Goal: Task Accomplishment & Management: Use online tool/utility

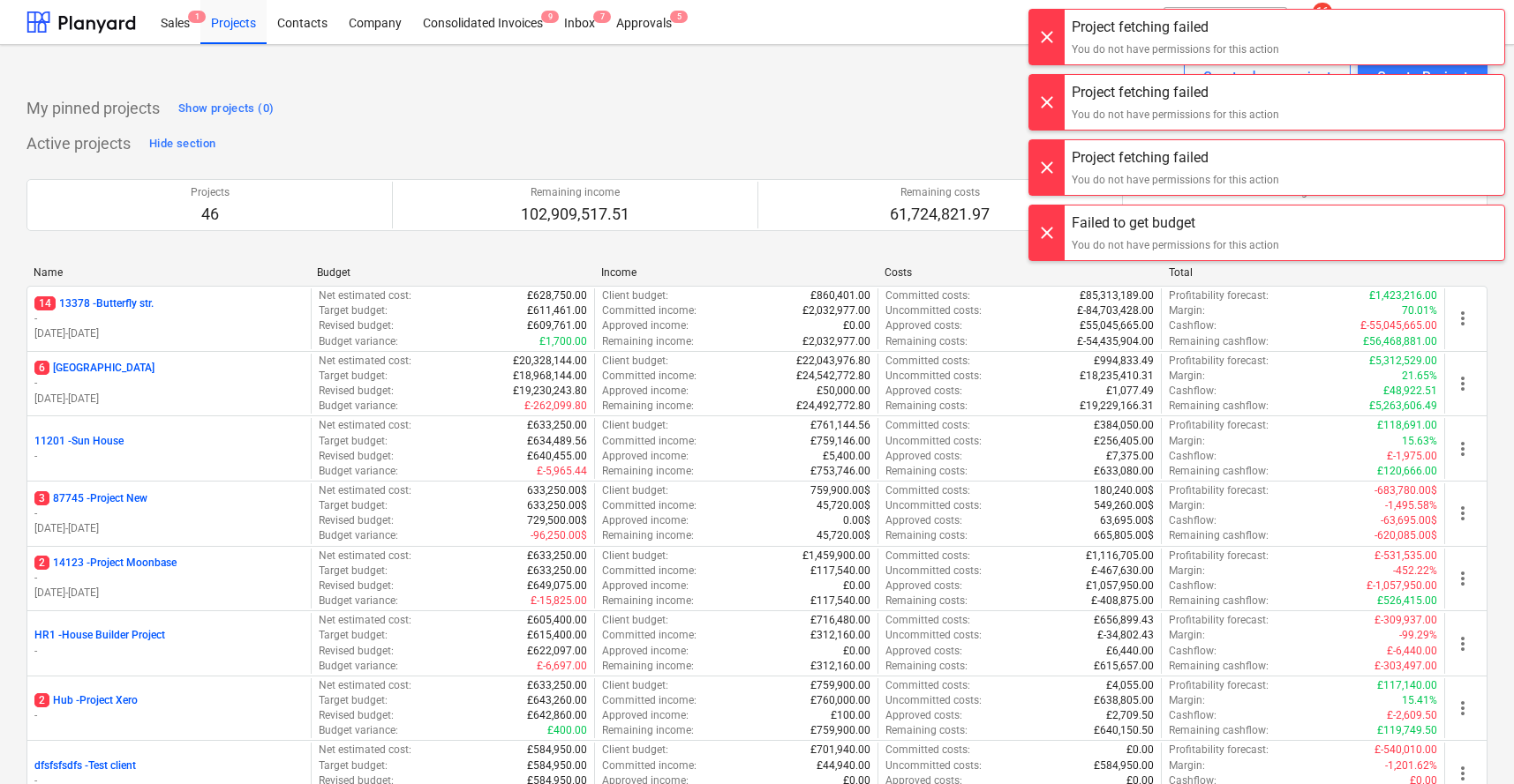
click at [1052, 47] on div at bounding box center [1047, 37] width 35 height 55
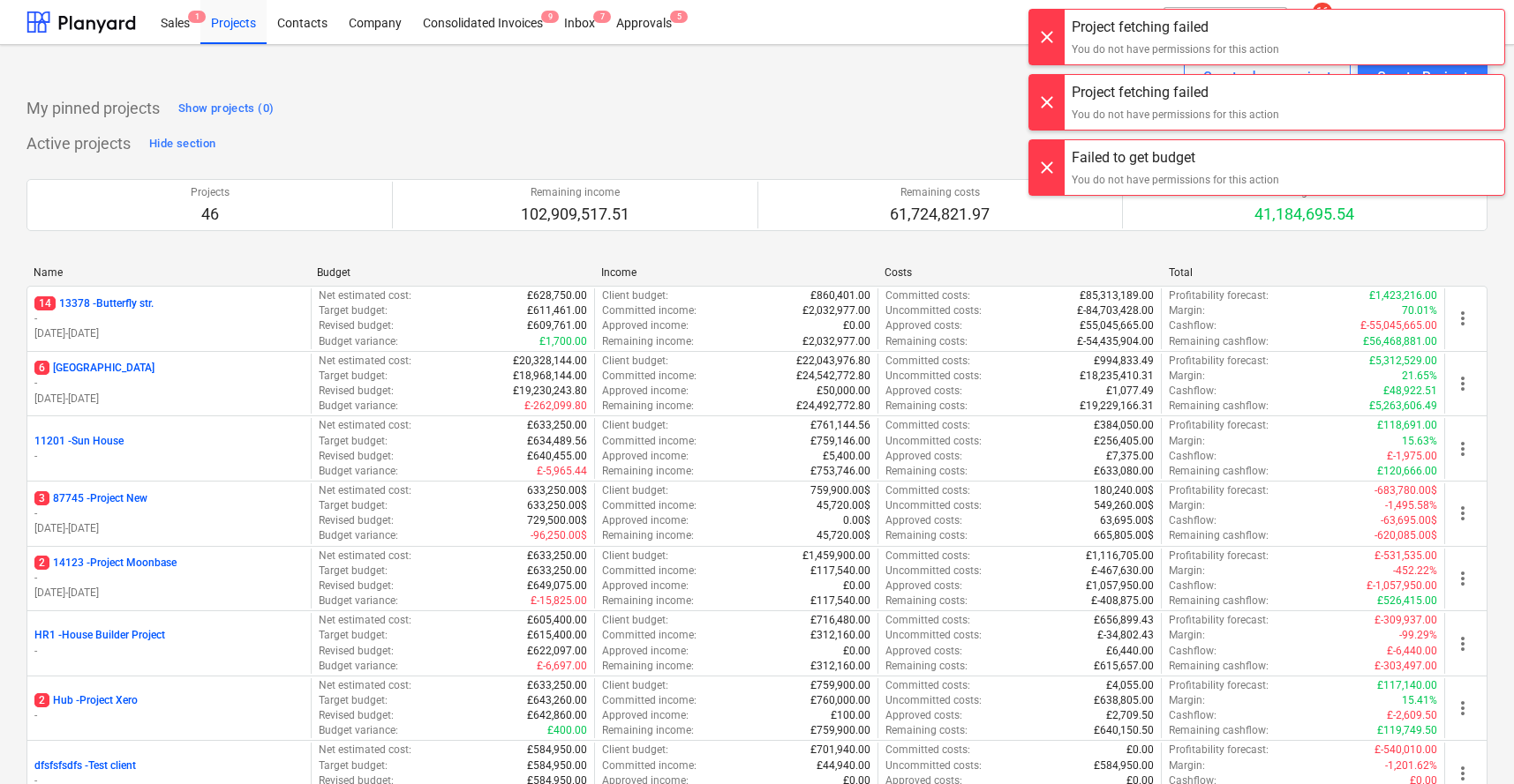
click at [1052, 47] on div at bounding box center [1047, 37] width 35 height 55
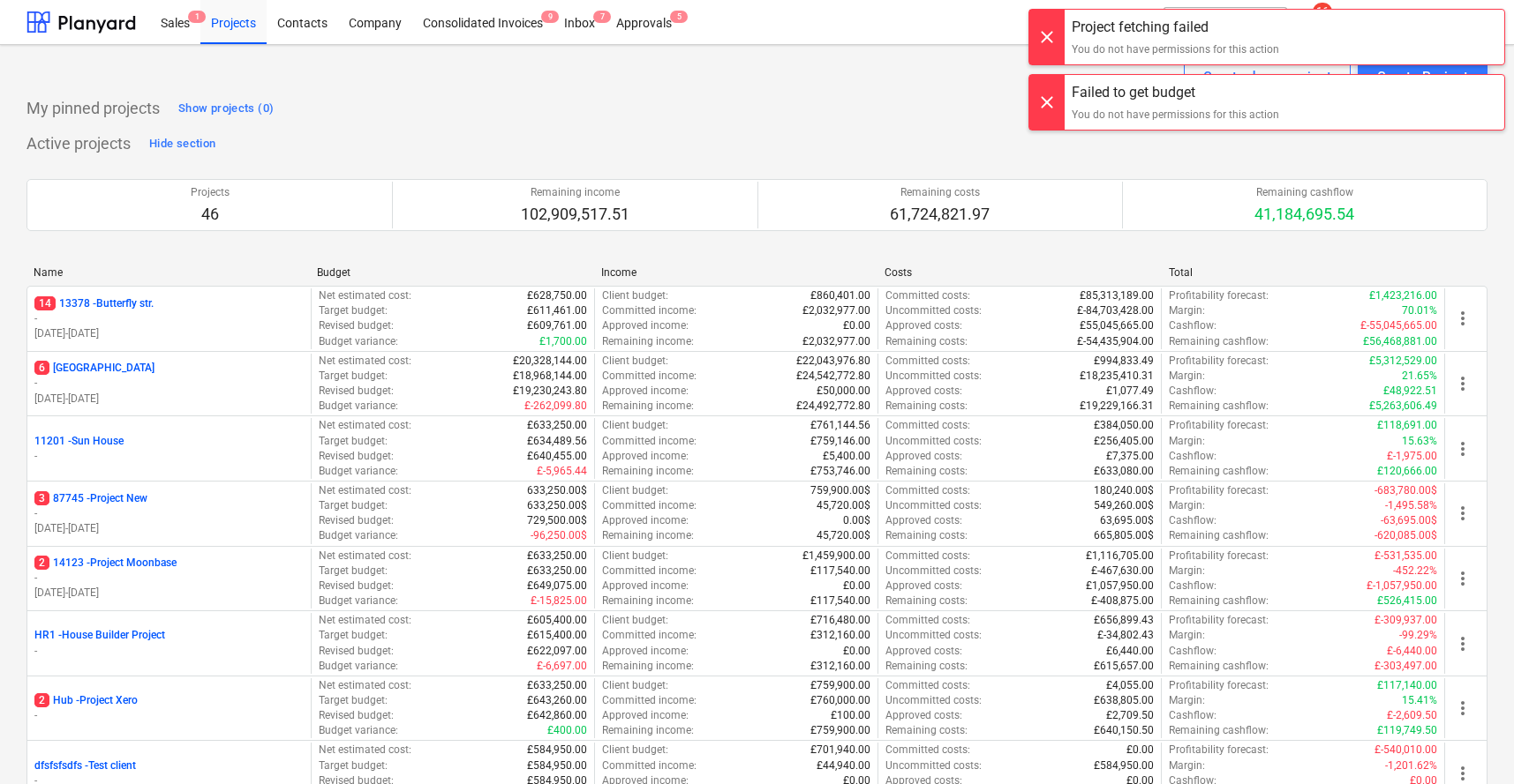
click at [1052, 47] on div at bounding box center [1047, 37] width 35 height 55
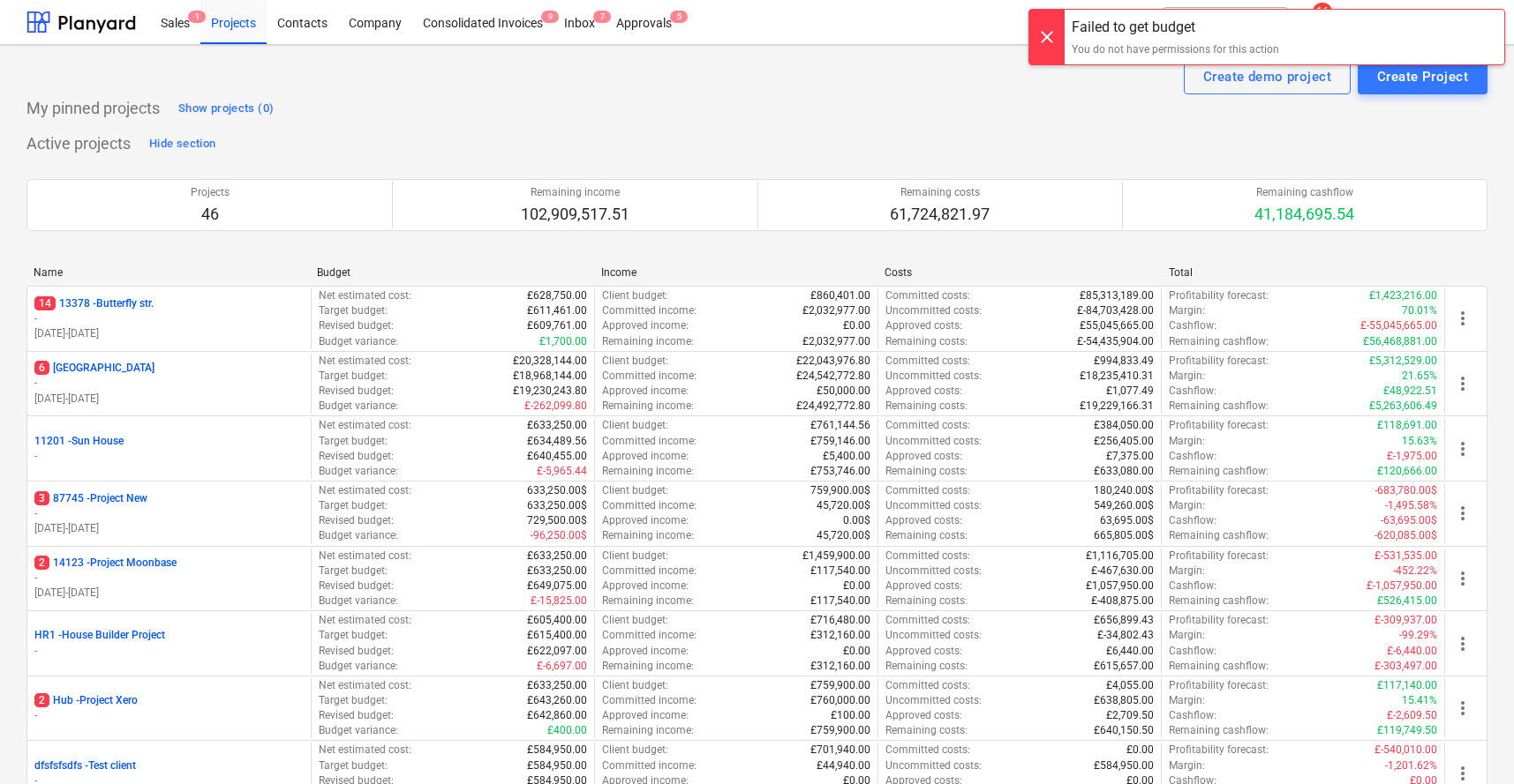
click at [1052, 47] on div at bounding box center [1047, 37] width 35 height 55
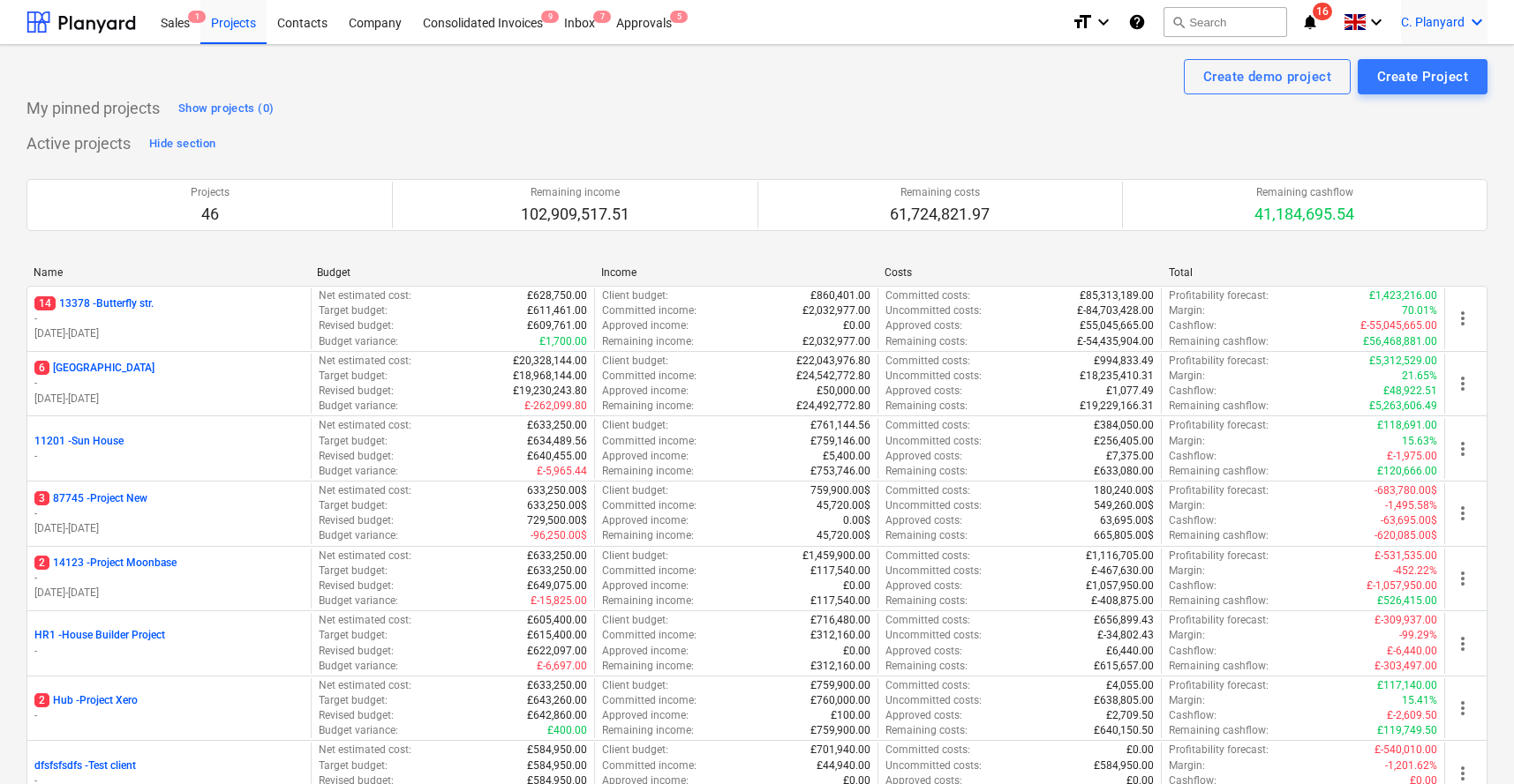
click at [1461, 9] on div "C. Planyard keyboard_arrow_down" at bounding box center [1444, 22] width 86 height 44
click at [1432, 115] on div "Log out" at bounding box center [1460, 122] width 56 height 14
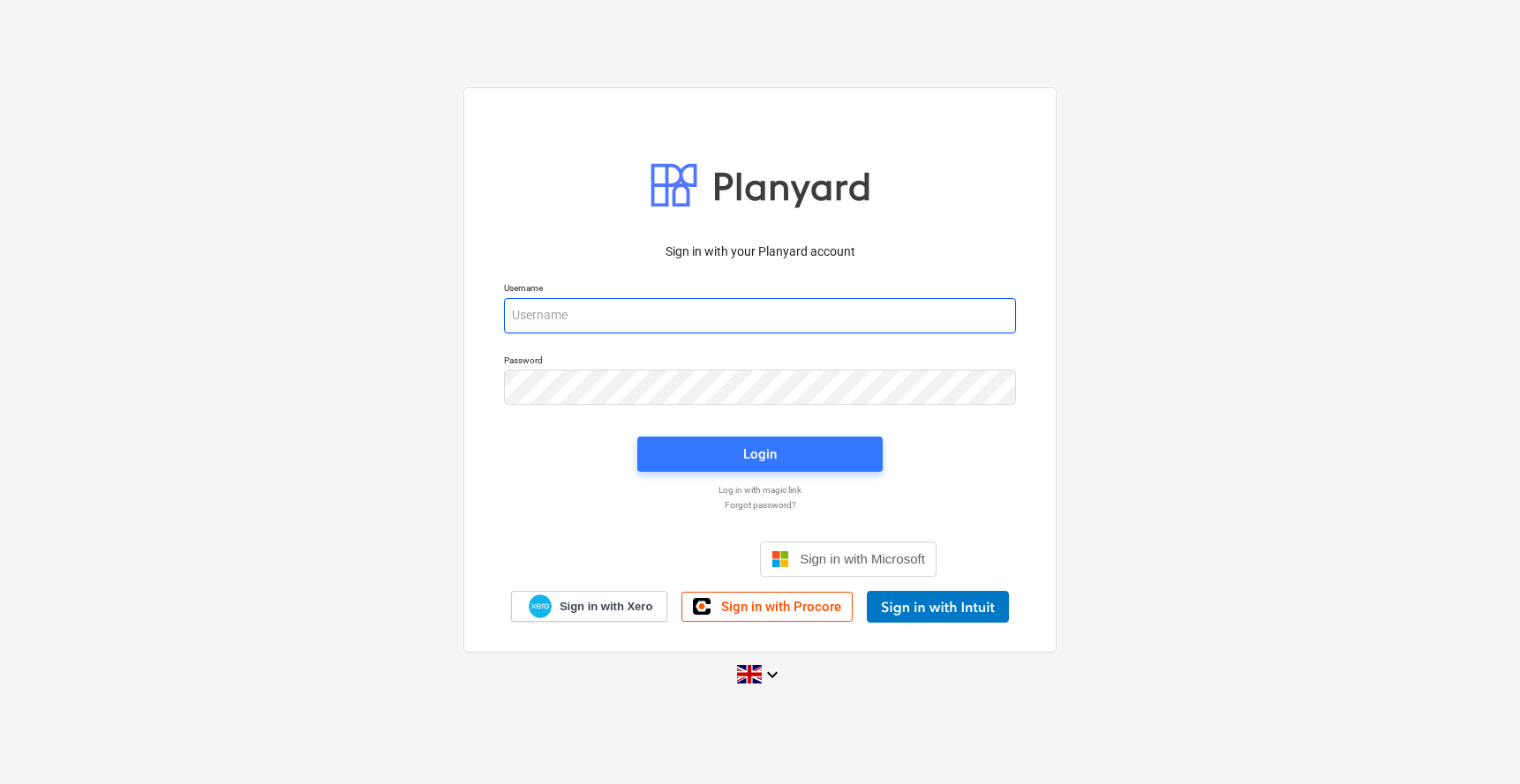
click at [650, 327] on input "email" at bounding box center [760, 315] width 512 height 35
type input "[PERSON_NAME][EMAIL_ADDRESS][DOMAIN_NAME]"
click at [690, 484] on p "Log in with magic link" at bounding box center [759, 489] width 529 height 12
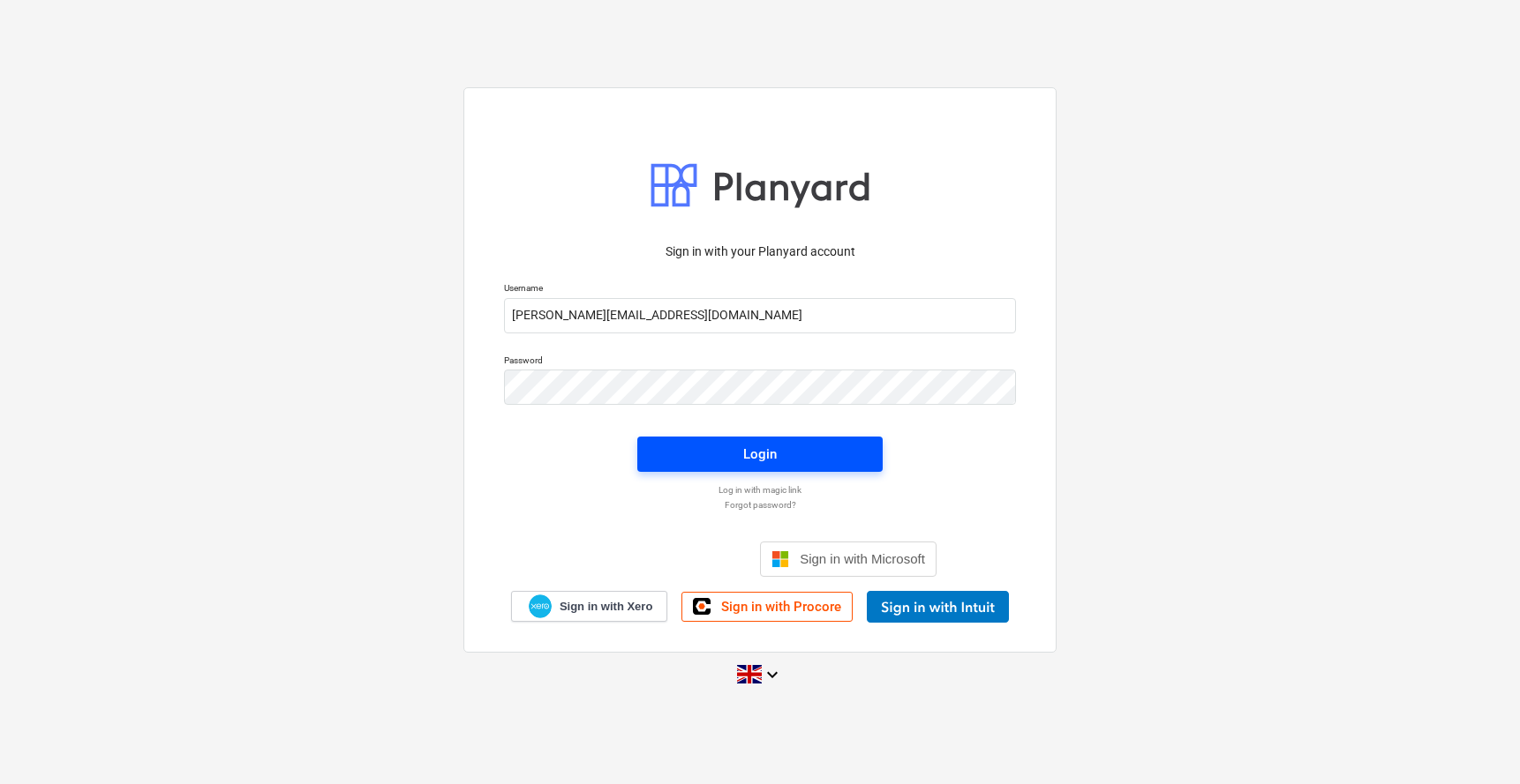
click at [700, 460] on span "Login" at bounding box center [760, 454] width 203 height 23
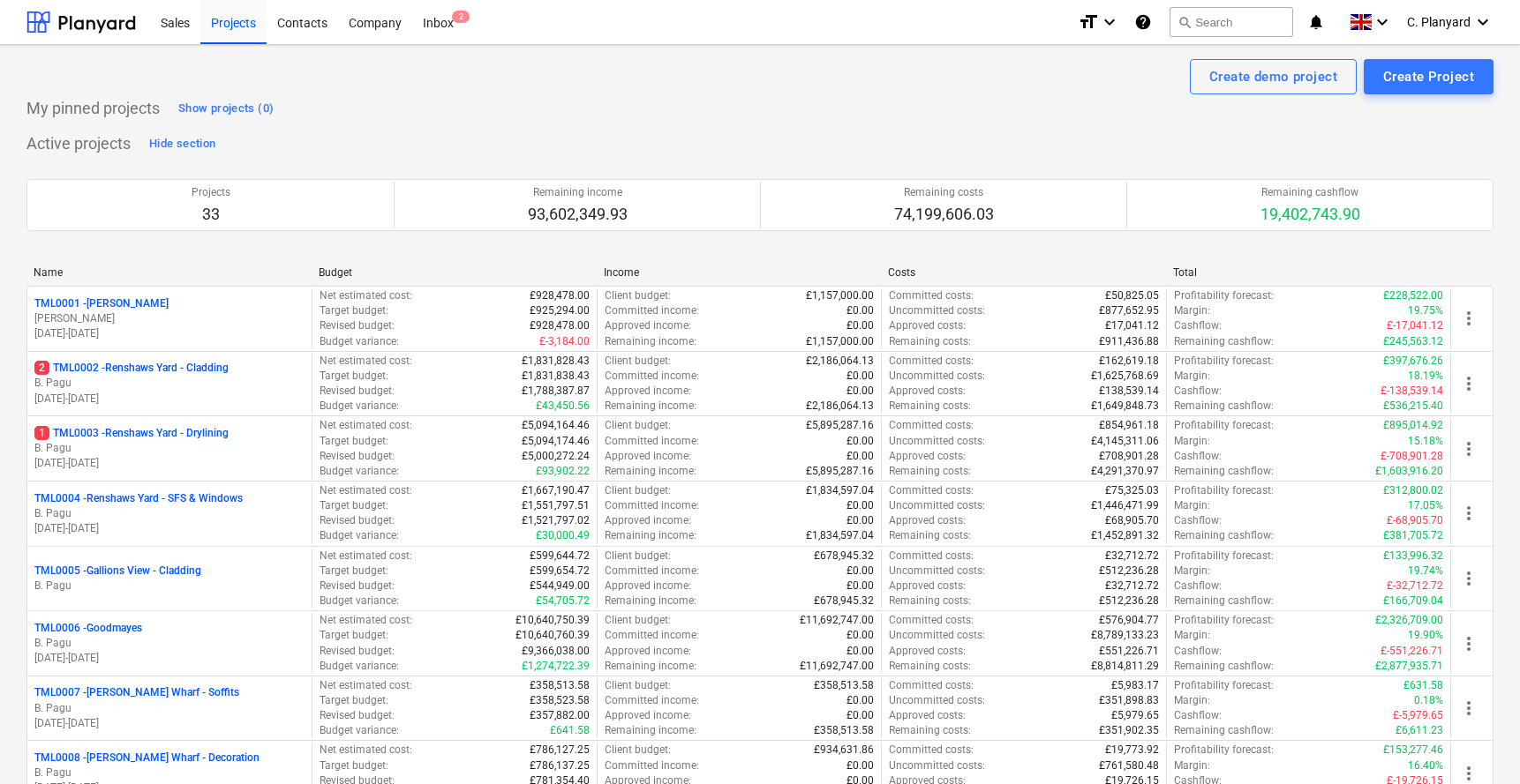
click at [239, 392] on p "[DATE] - [DATE]" at bounding box center [169, 399] width 270 height 15
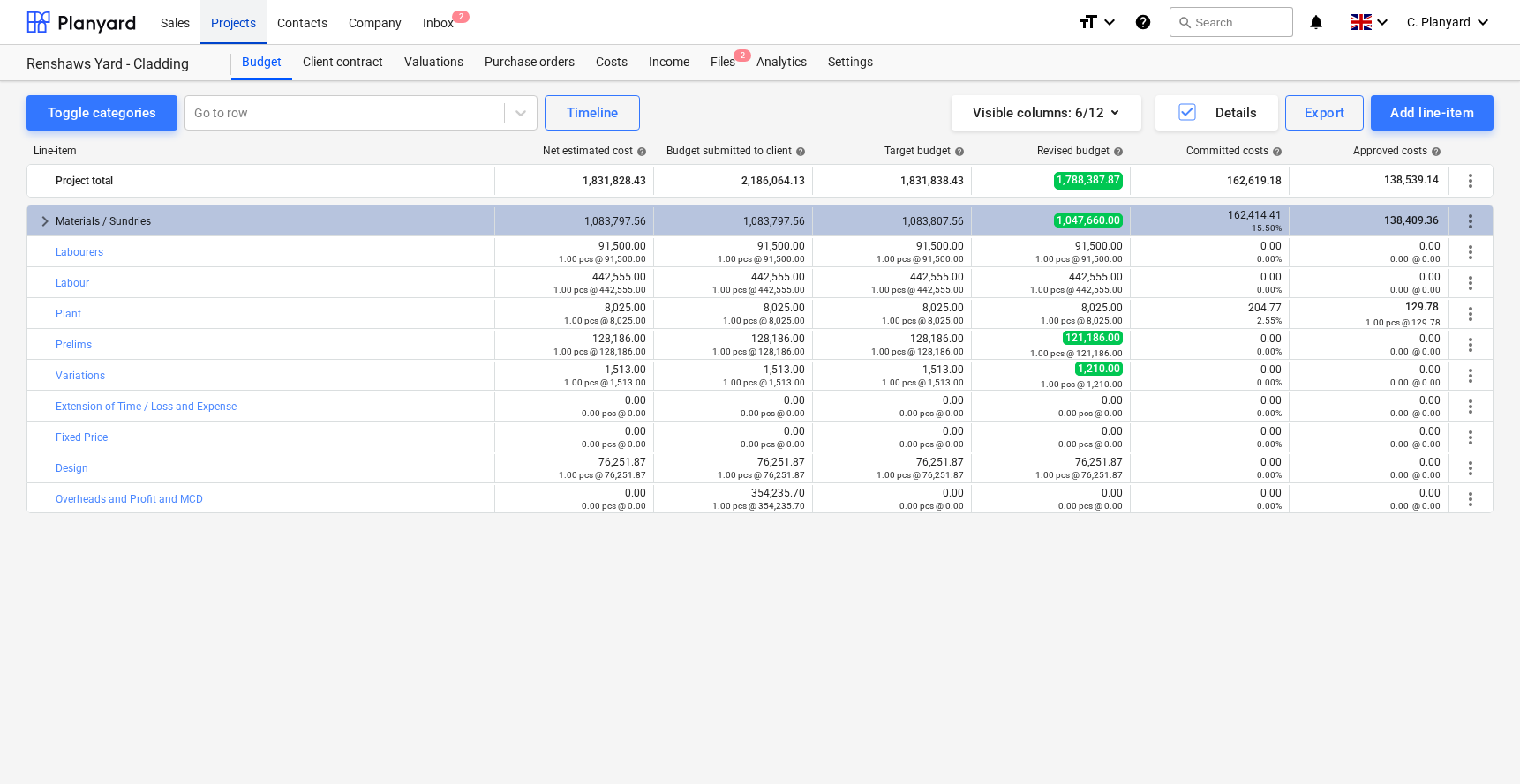
click at [236, 8] on div "Projects" at bounding box center [234, 22] width 66 height 45
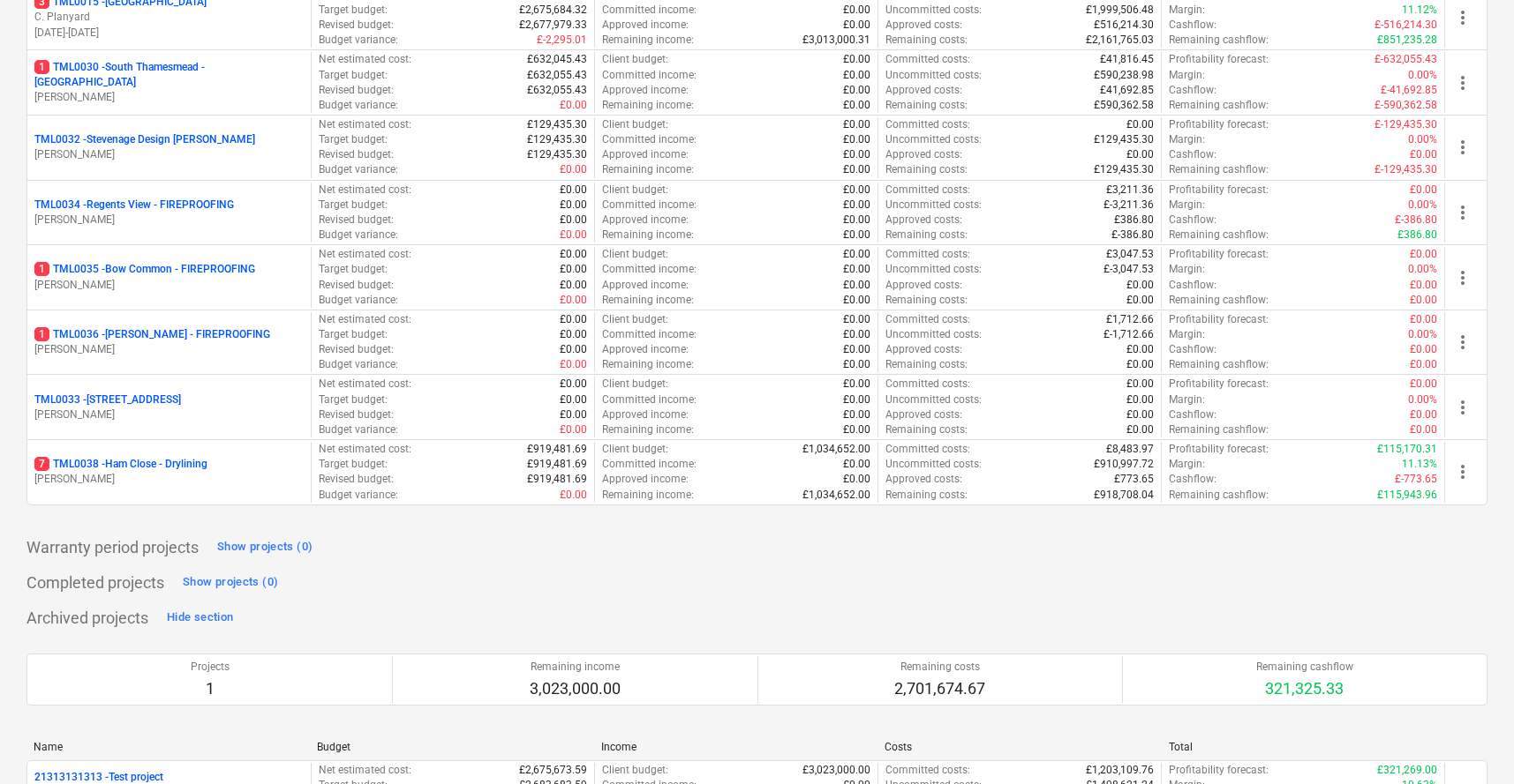
scroll to position [2002, 0]
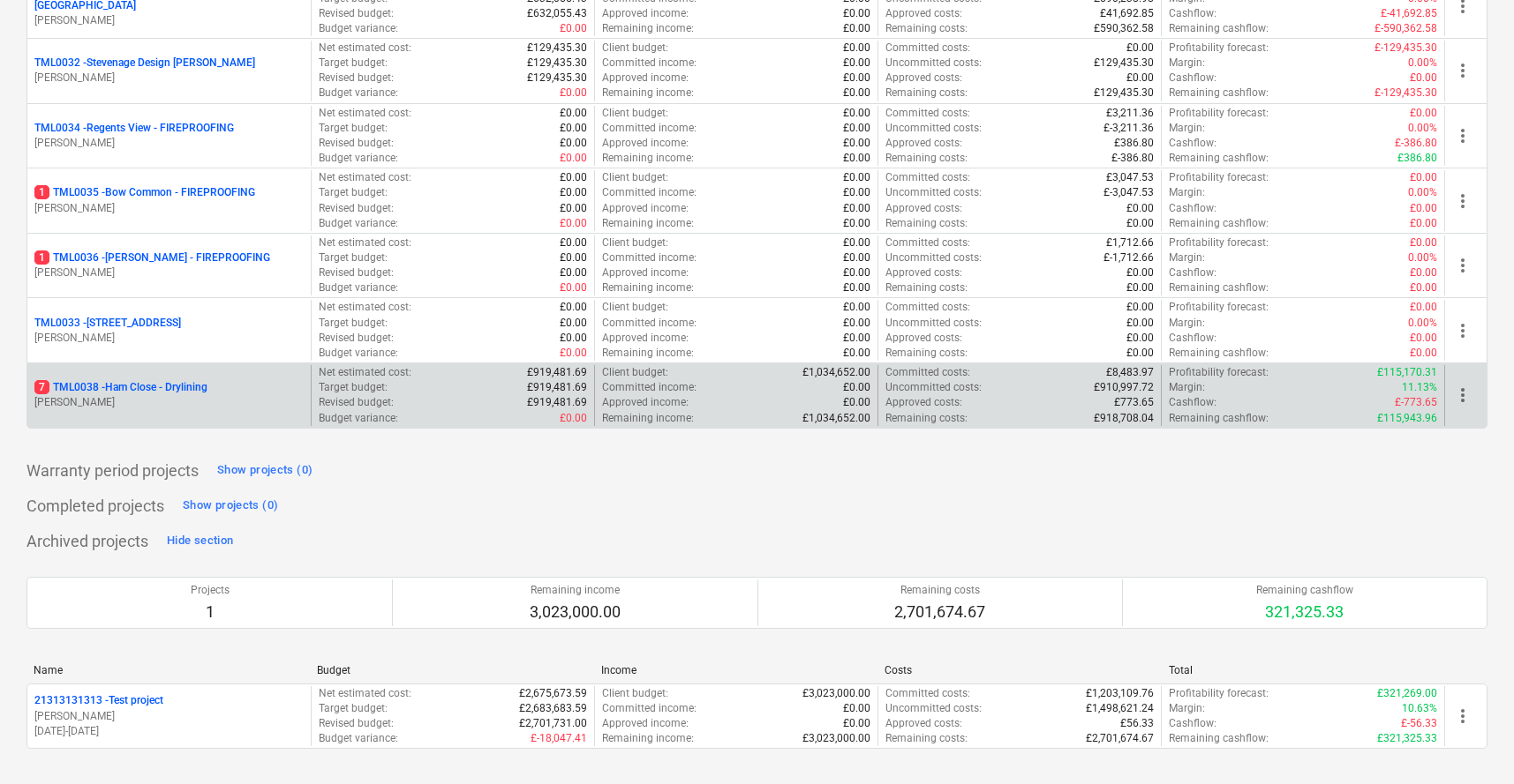
click at [140, 398] on p "[PERSON_NAME]" at bounding box center [169, 402] width 270 height 15
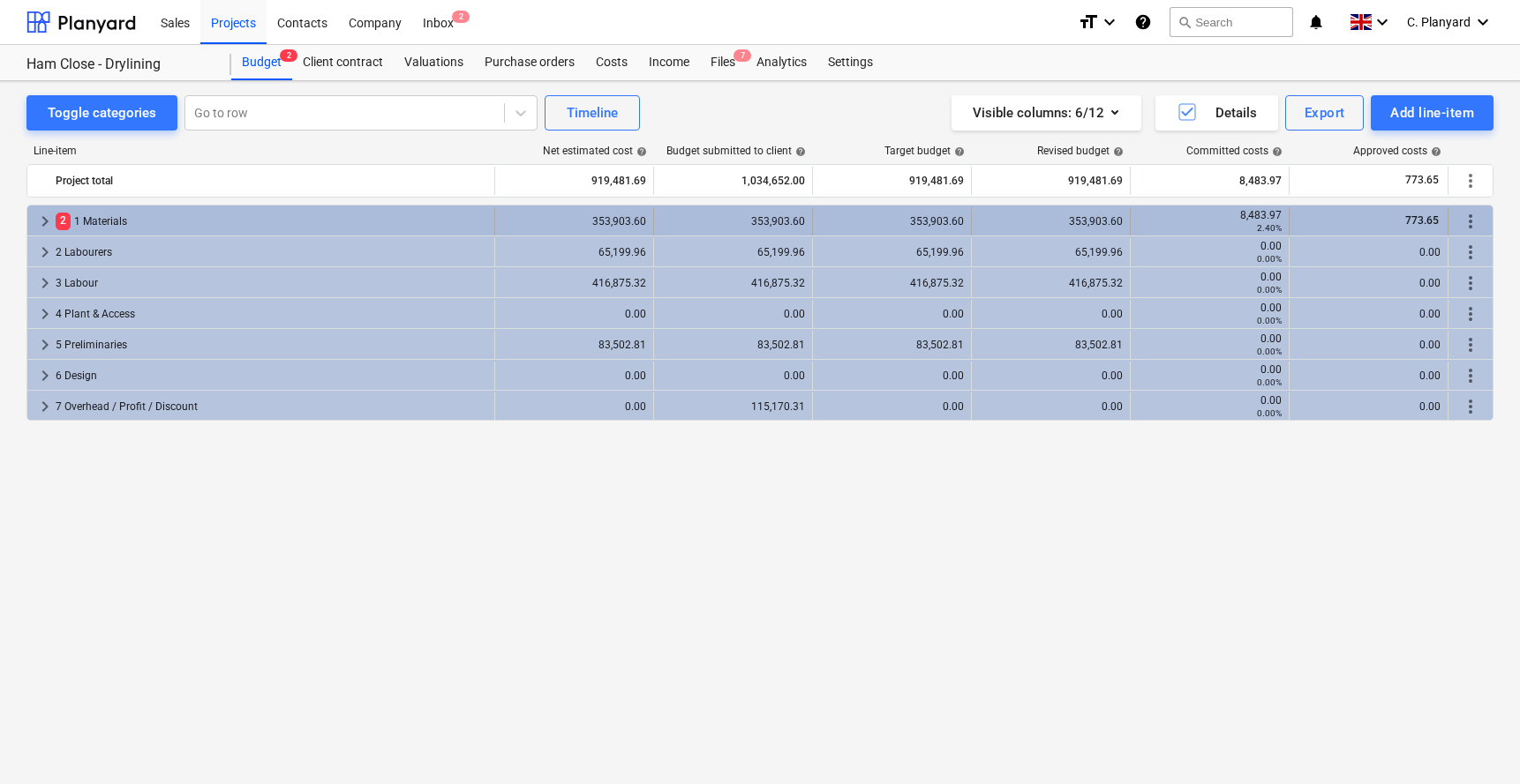
click at [41, 218] on span "keyboard_arrow_right" at bounding box center [45, 222] width 22 height 22
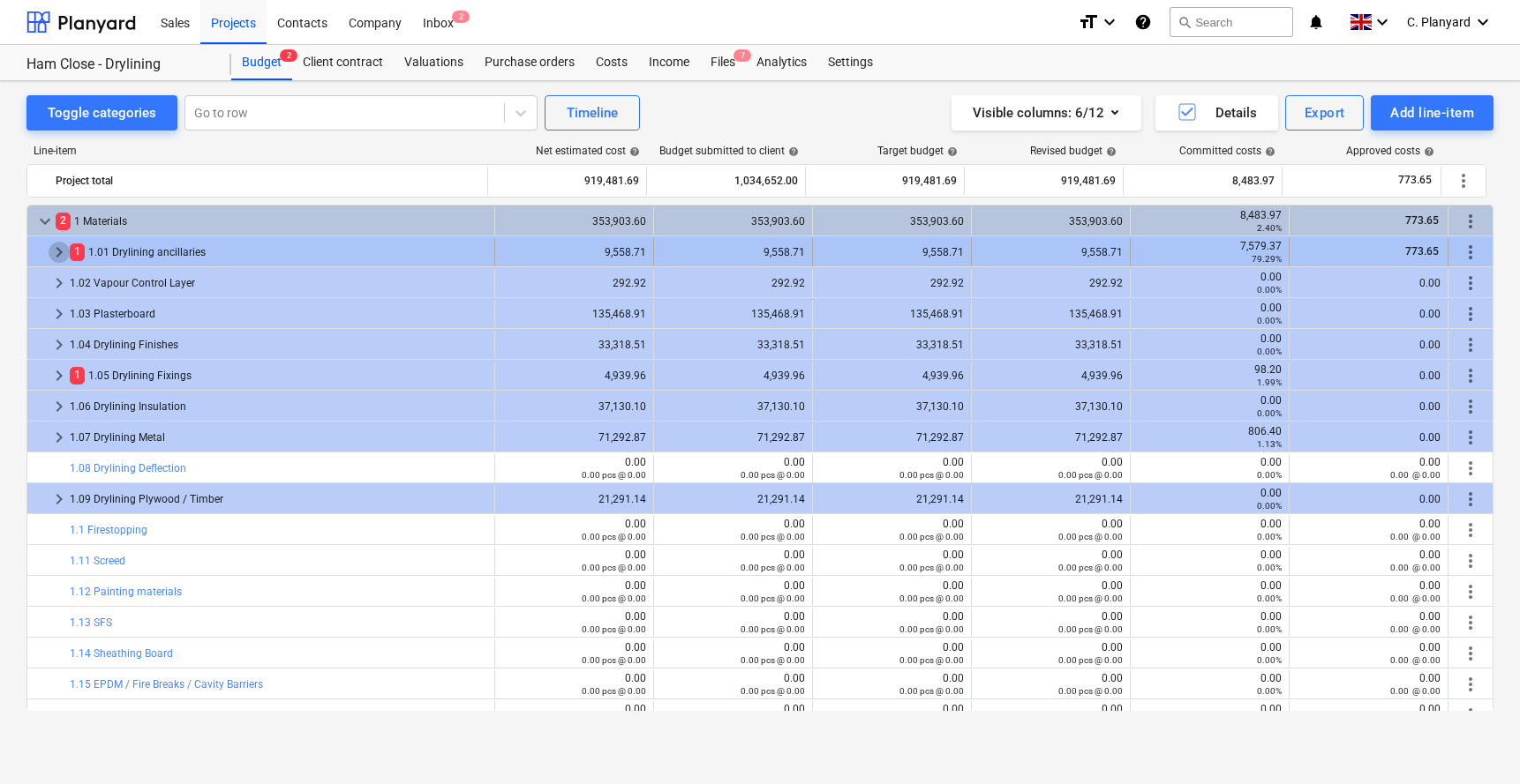
click at [58, 250] on span "keyboard_arrow_right" at bounding box center [59, 252] width 22 height 22
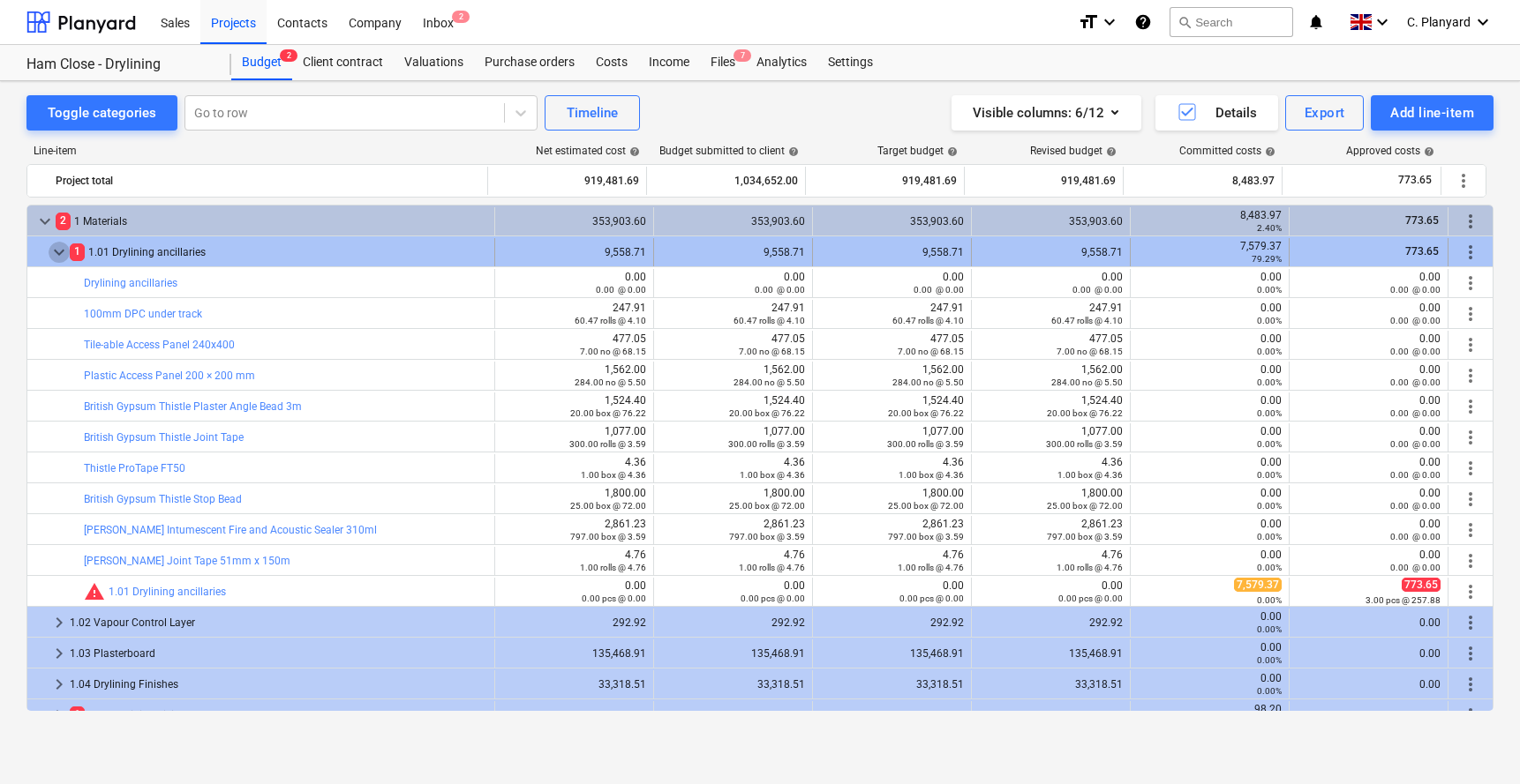
click at [60, 250] on span "keyboard_arrow_down" at bounding box center [59, 252] width 22 height 22
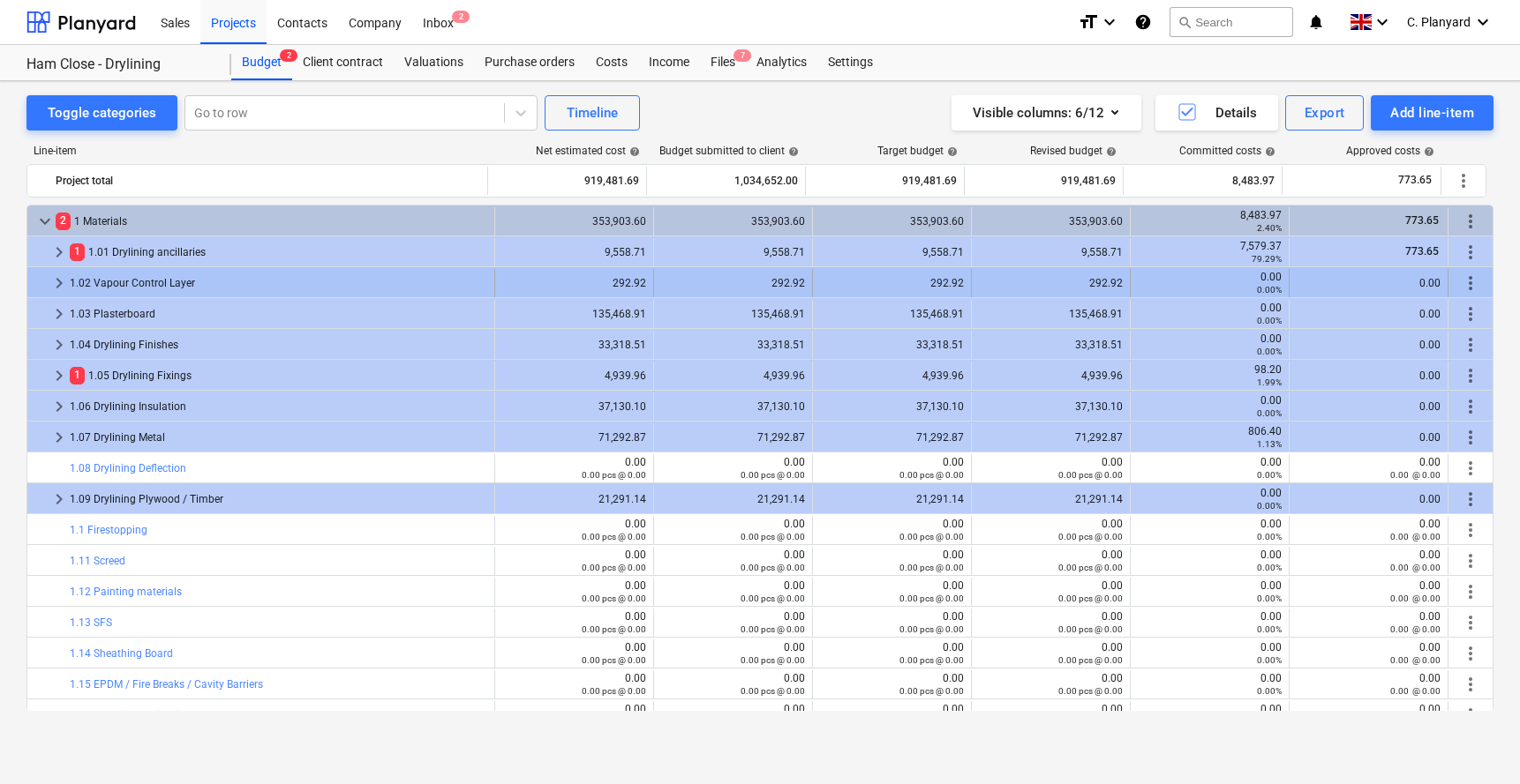
click at [54, 289] on span "keyboard_arrow_right" at bounding box center [59, 284] width 22 height 22
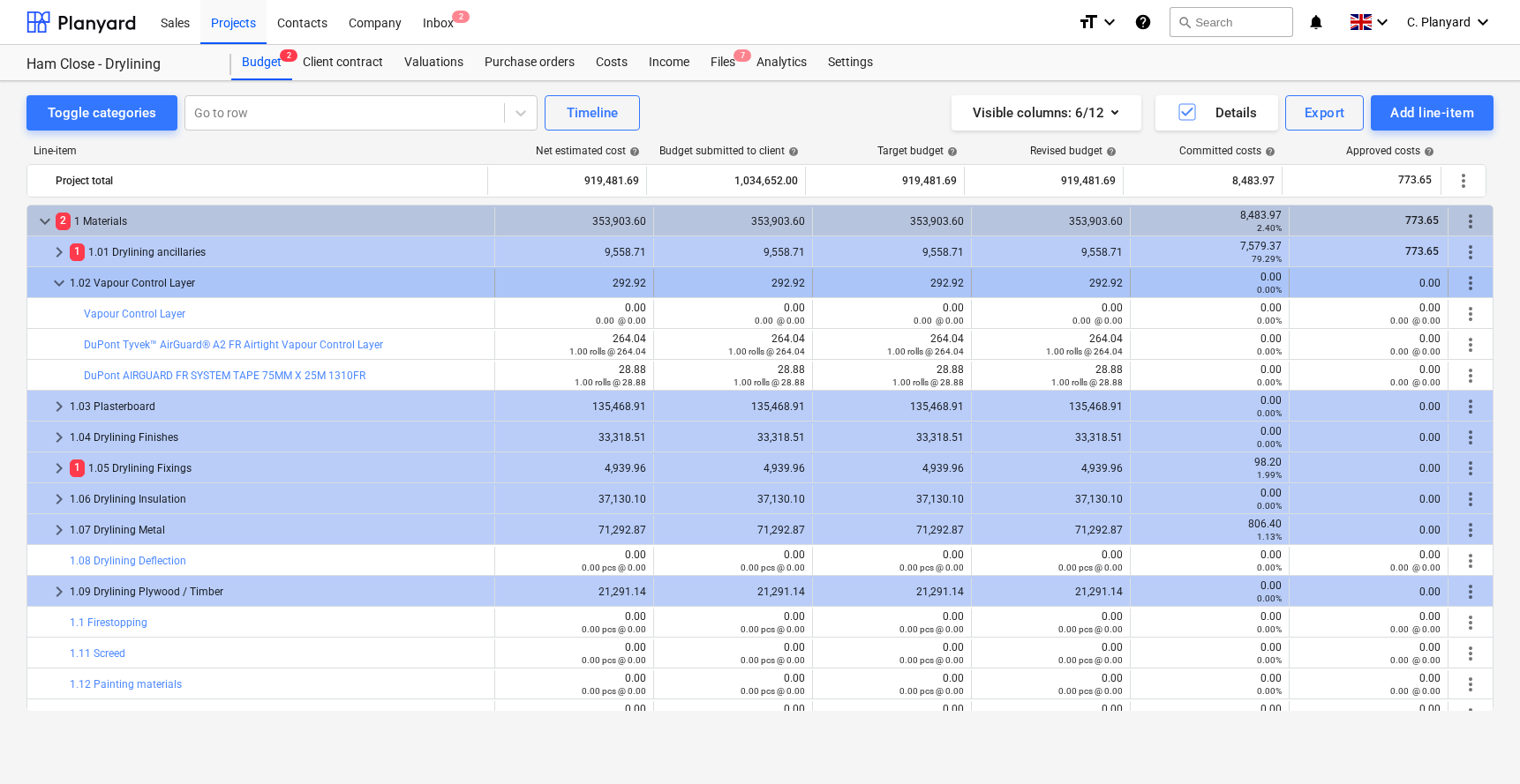
click at [58, 281] on span "keyboard_arrow_down" at bounding box center [59, 284] width 22 height 22
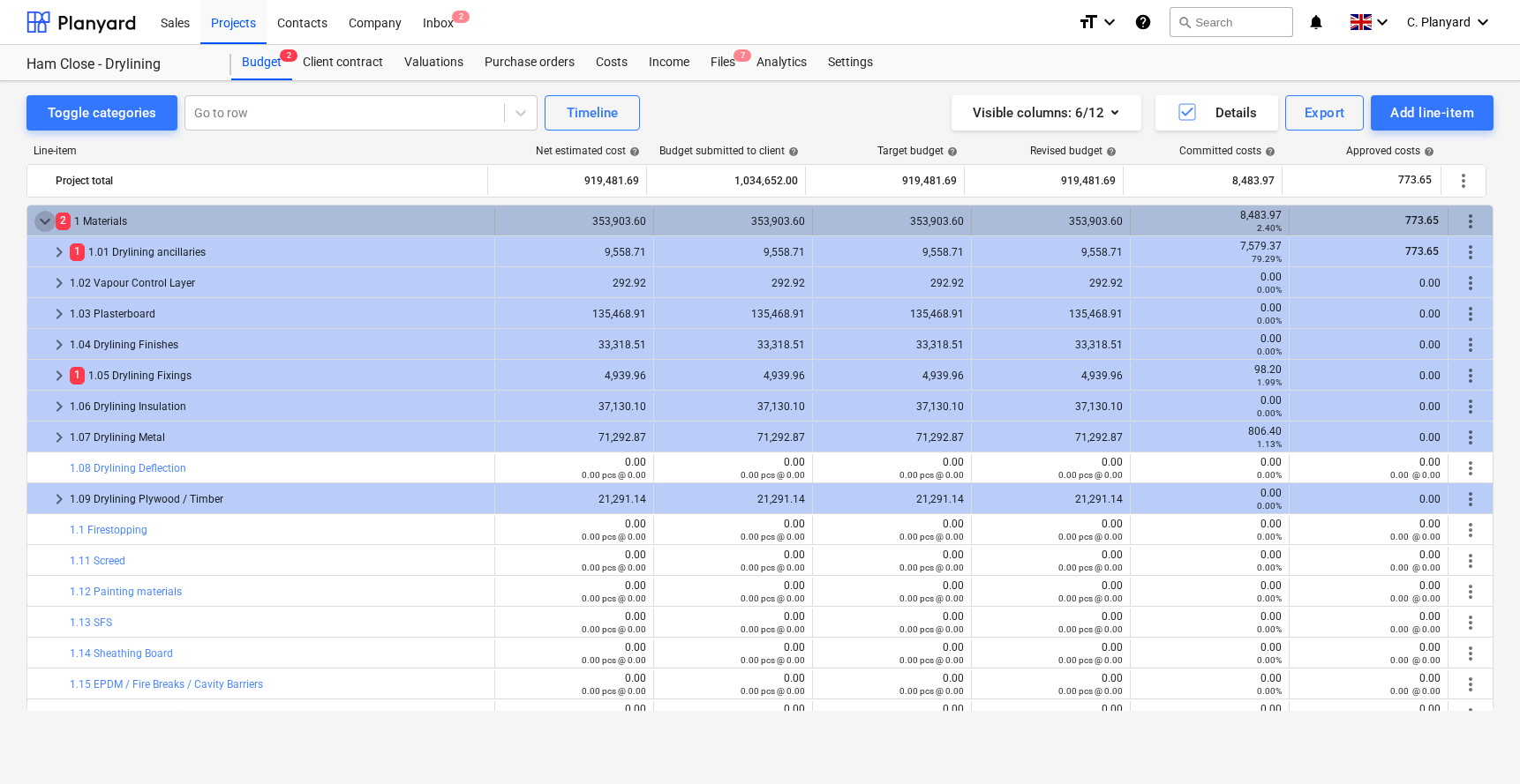
click at [43, 220] on span "keyboard_arrow_down" at bounding box center [45, 222] width 22 height 22
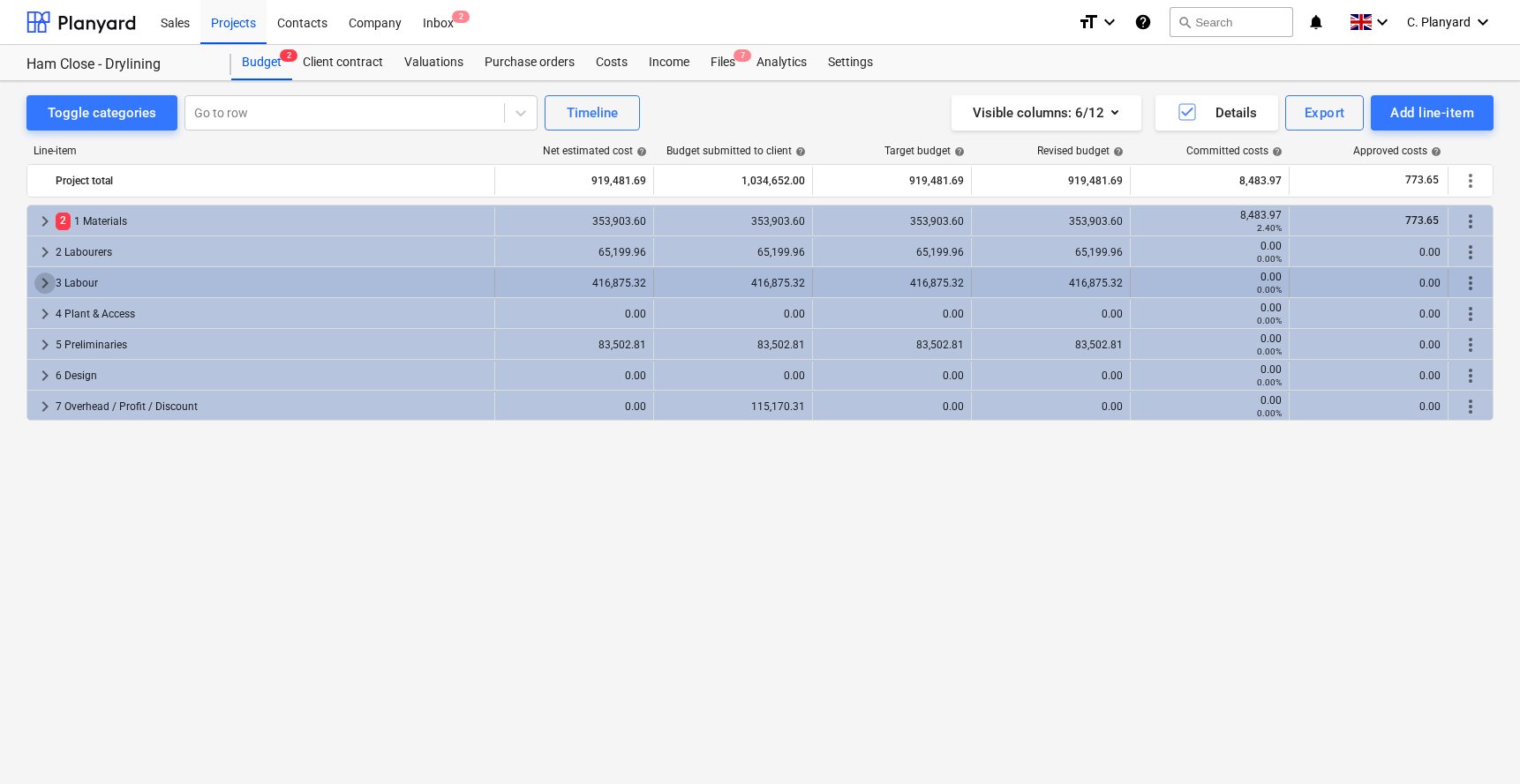
click at [44, 283] on span "keyboard_arrow_right" at bounding box center [45, 284] width 22 height 22
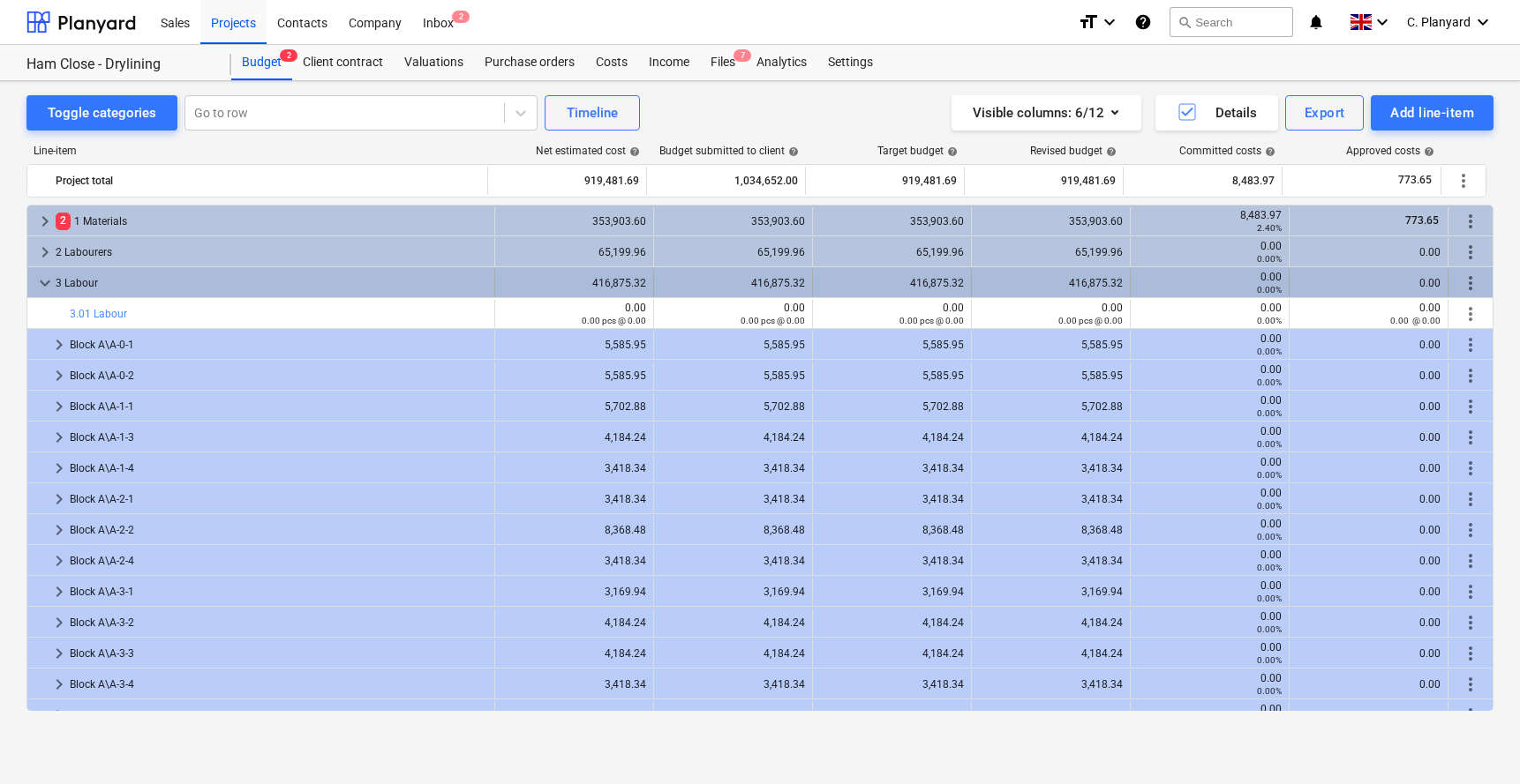
click at [46, 279] on span "keyboard_arrow_down" at bounding box center [45, 284] width 22 height 22
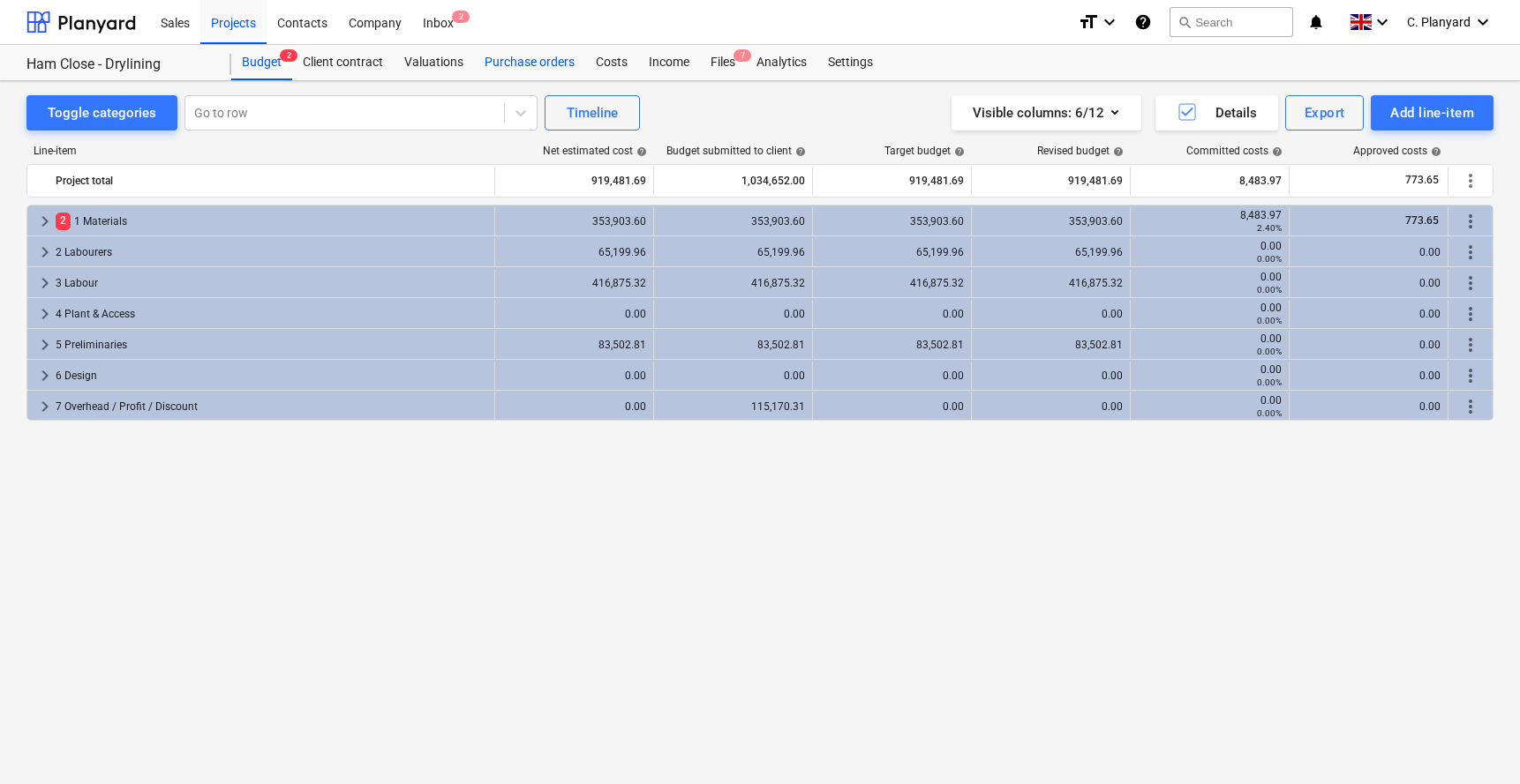
click at [524, 61] on div "Purchase orders" at bounding box center [530, 62] width 111 height 35
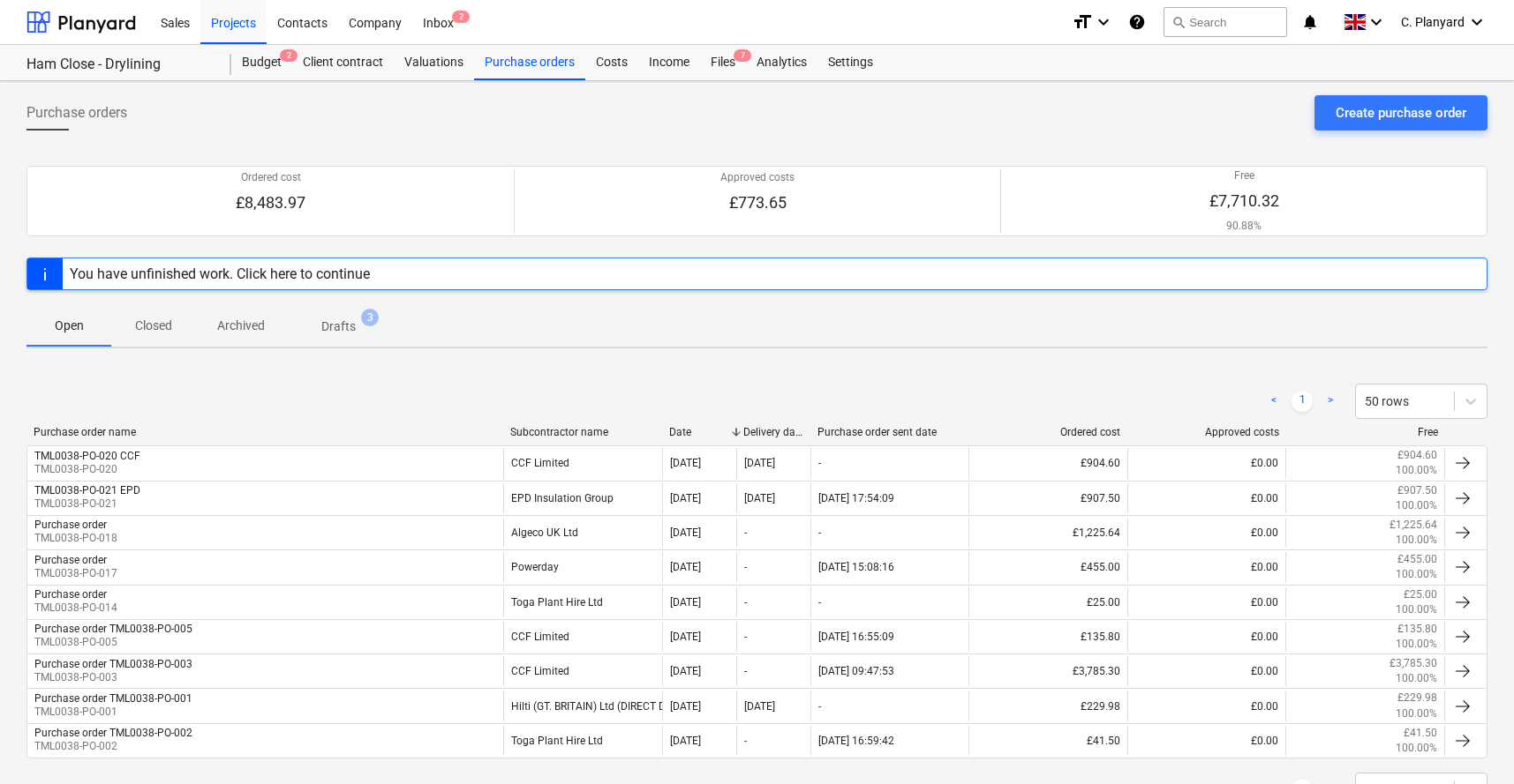
scroll to position [48, 0]
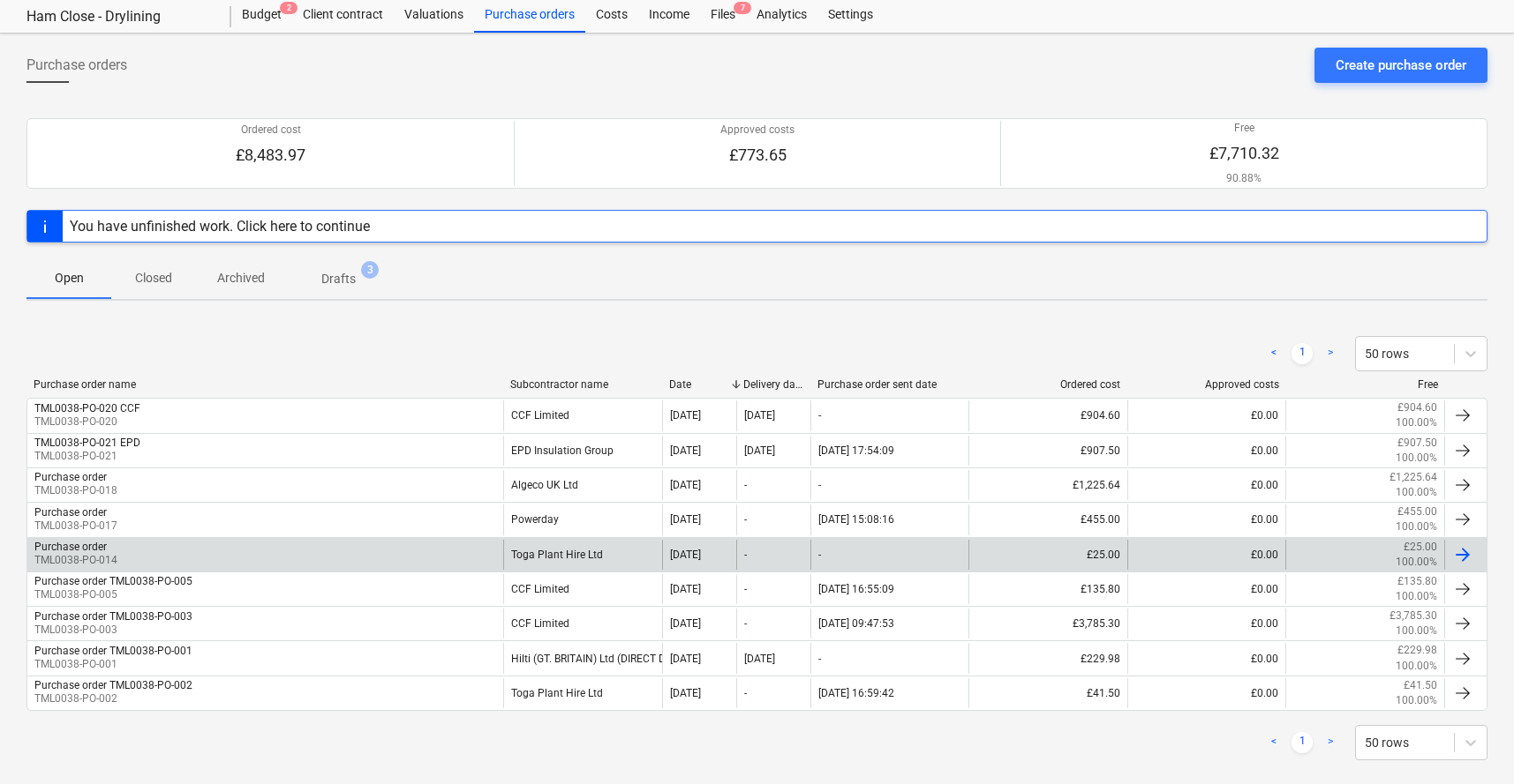
click at [195, 552] on div "Purchase order TML0038-PO-014" at bounding box center [265, 554] width 476 height 30
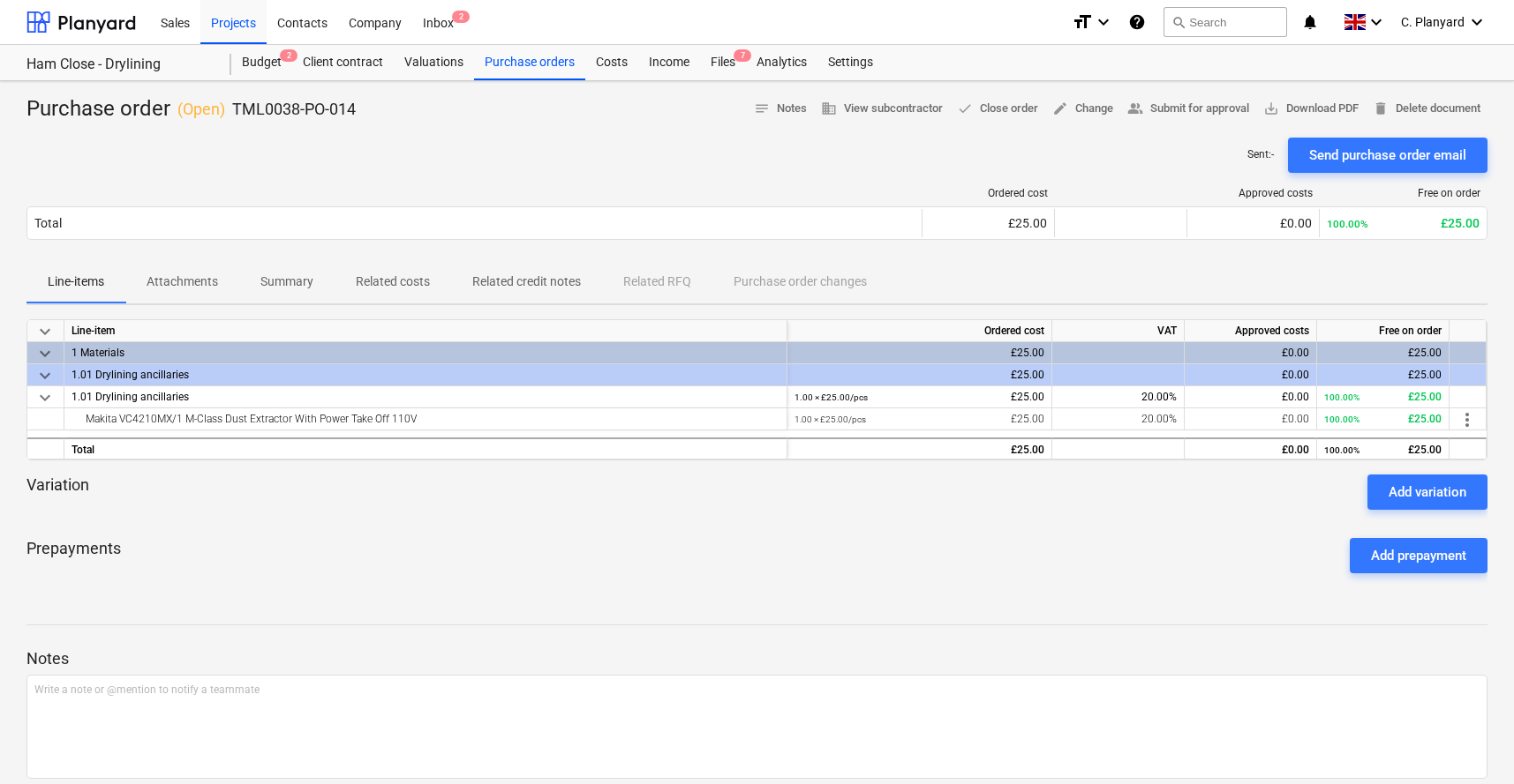
click at [373, 137] on div "Sent : - Send purchase order email" at bounding box center [757, 154] width 1461 height 35
click at [273, 61] on div "Budget 2" at bounding box center [261, 62] width 61 height 35
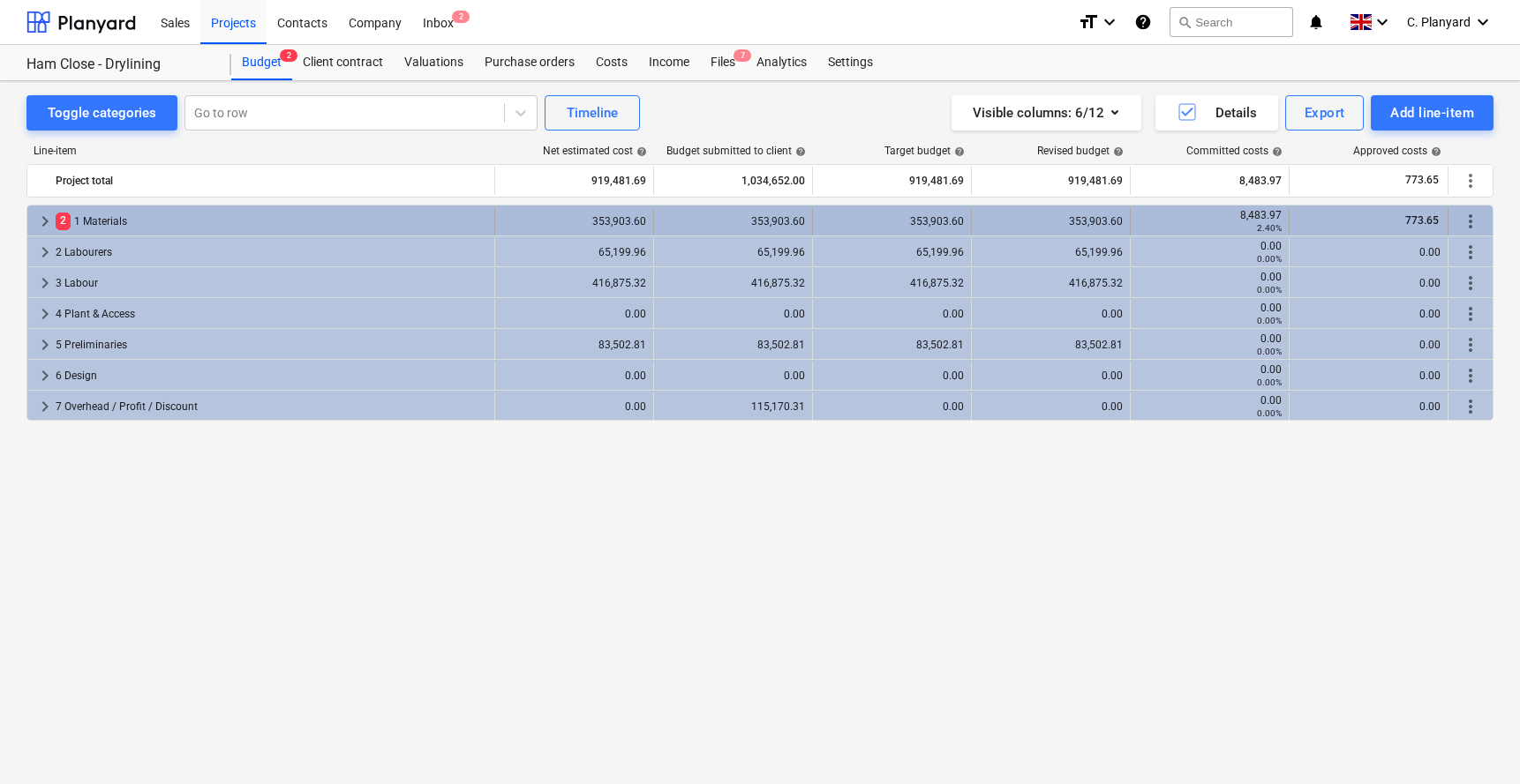
click at [47, 219] on span "keyboard_arrow_right" at bounding box center [45, 222] width 22 height 22
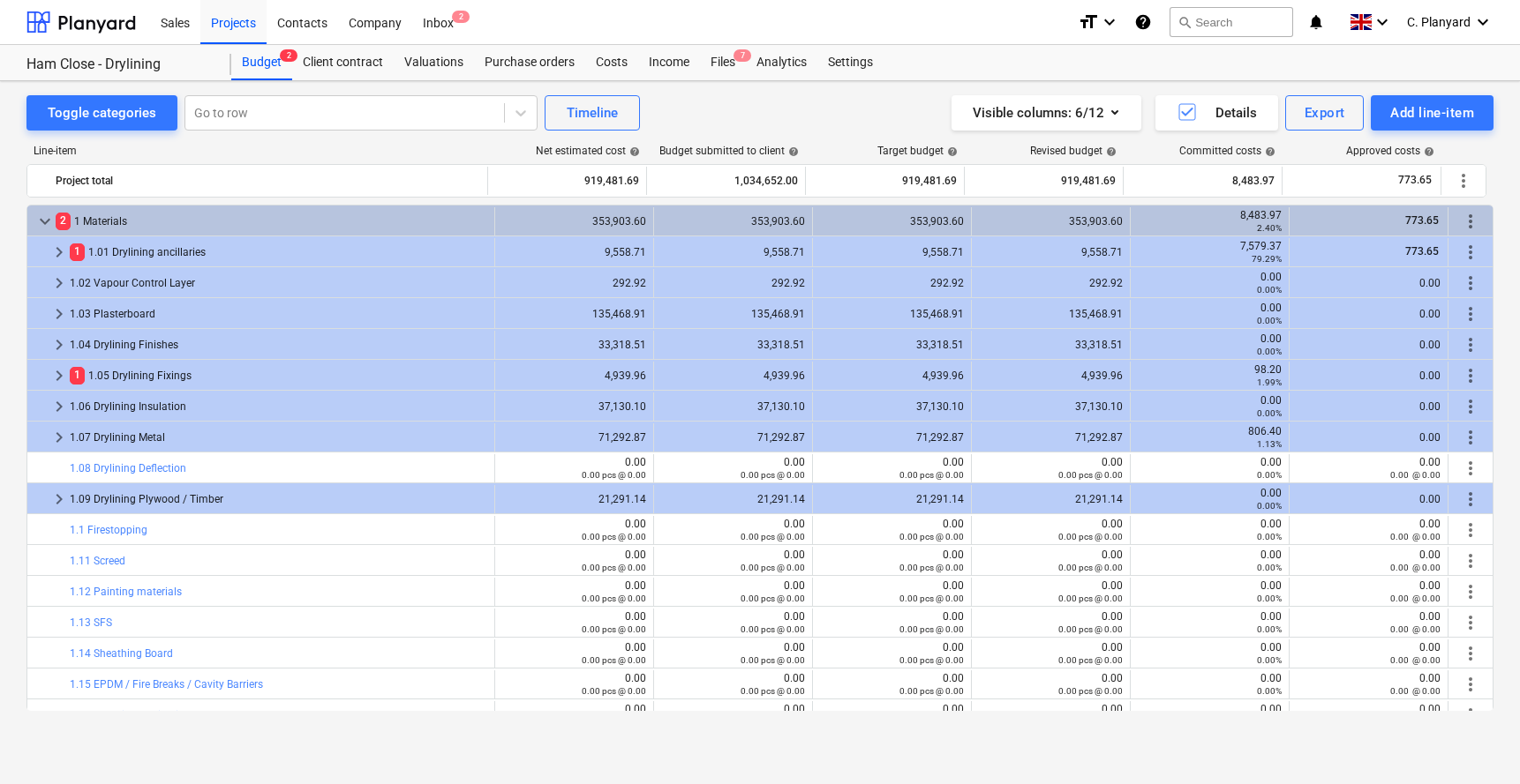
click at [47, 219] on span "keyboard_arrow_down" at bounding box center [45, 222] width 22 height 22
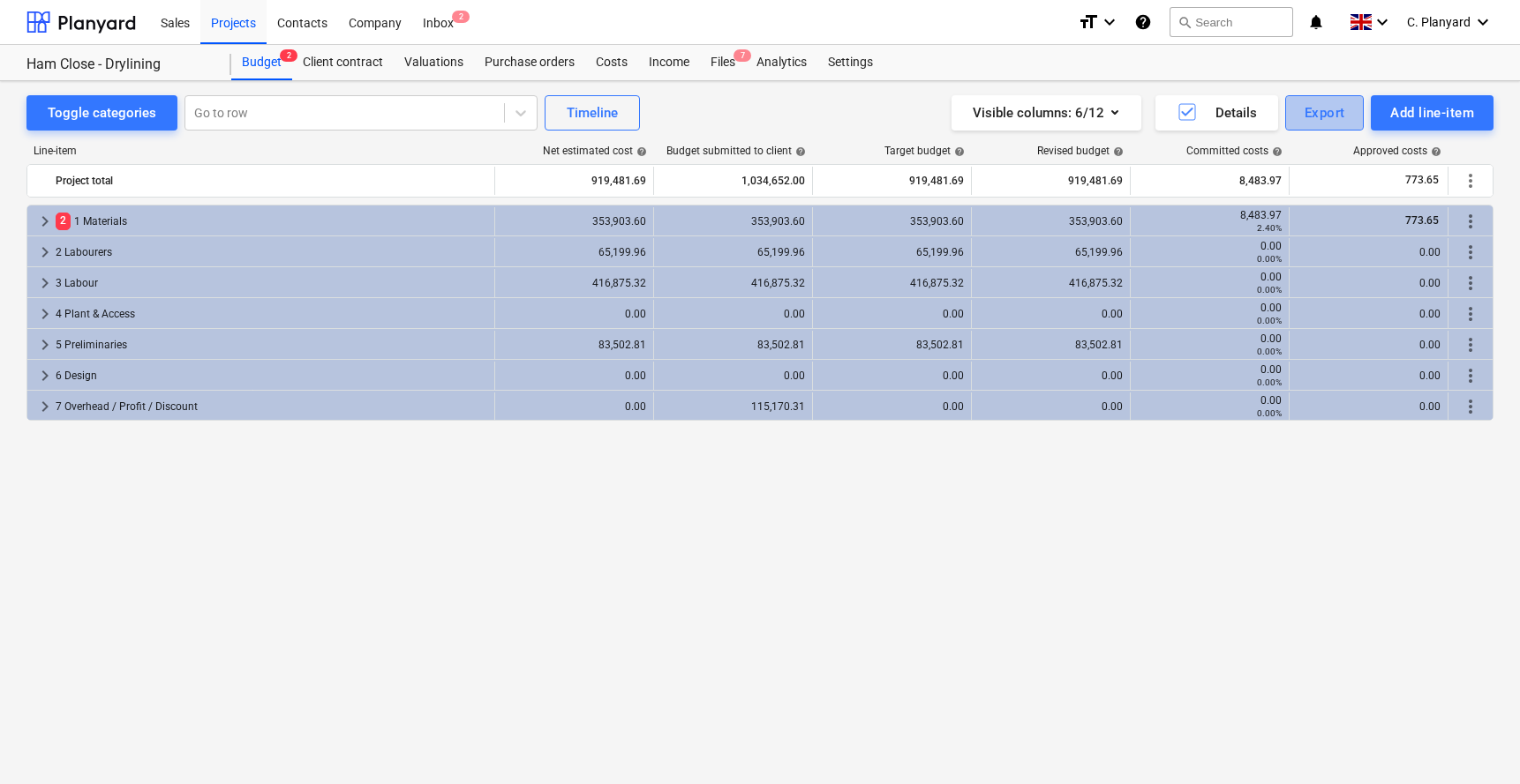
click at [1304, 122] on div "Export" at bounding box center [1324, 113] width 40 height 23
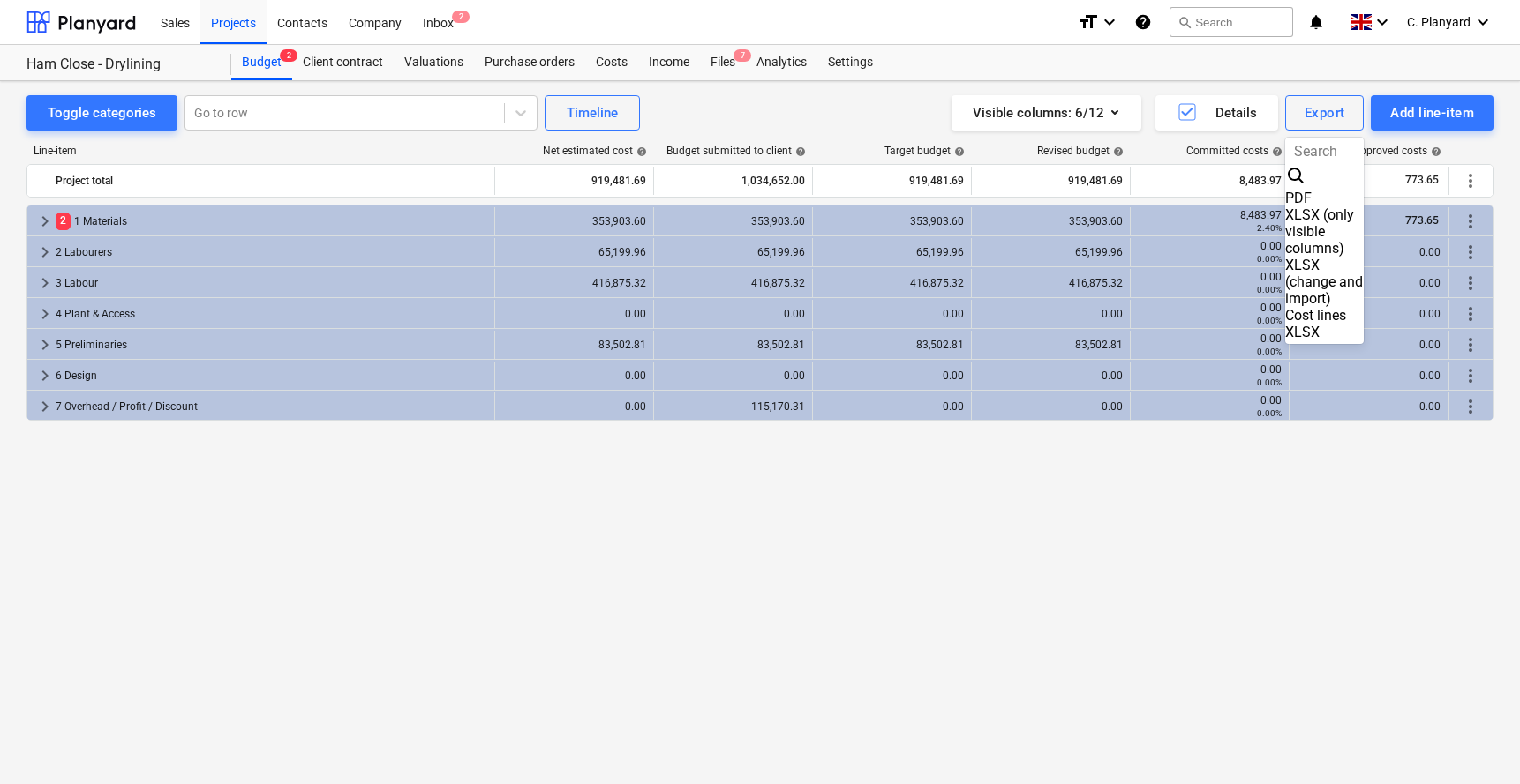
click at [1285, 257] on div "XLSX (change and import)" at bounding box center [1324, 282] width 79 height 50
click at [1456, 26] on span "C. Planyard" at bounding box center [1438, 22] width 64 height 14
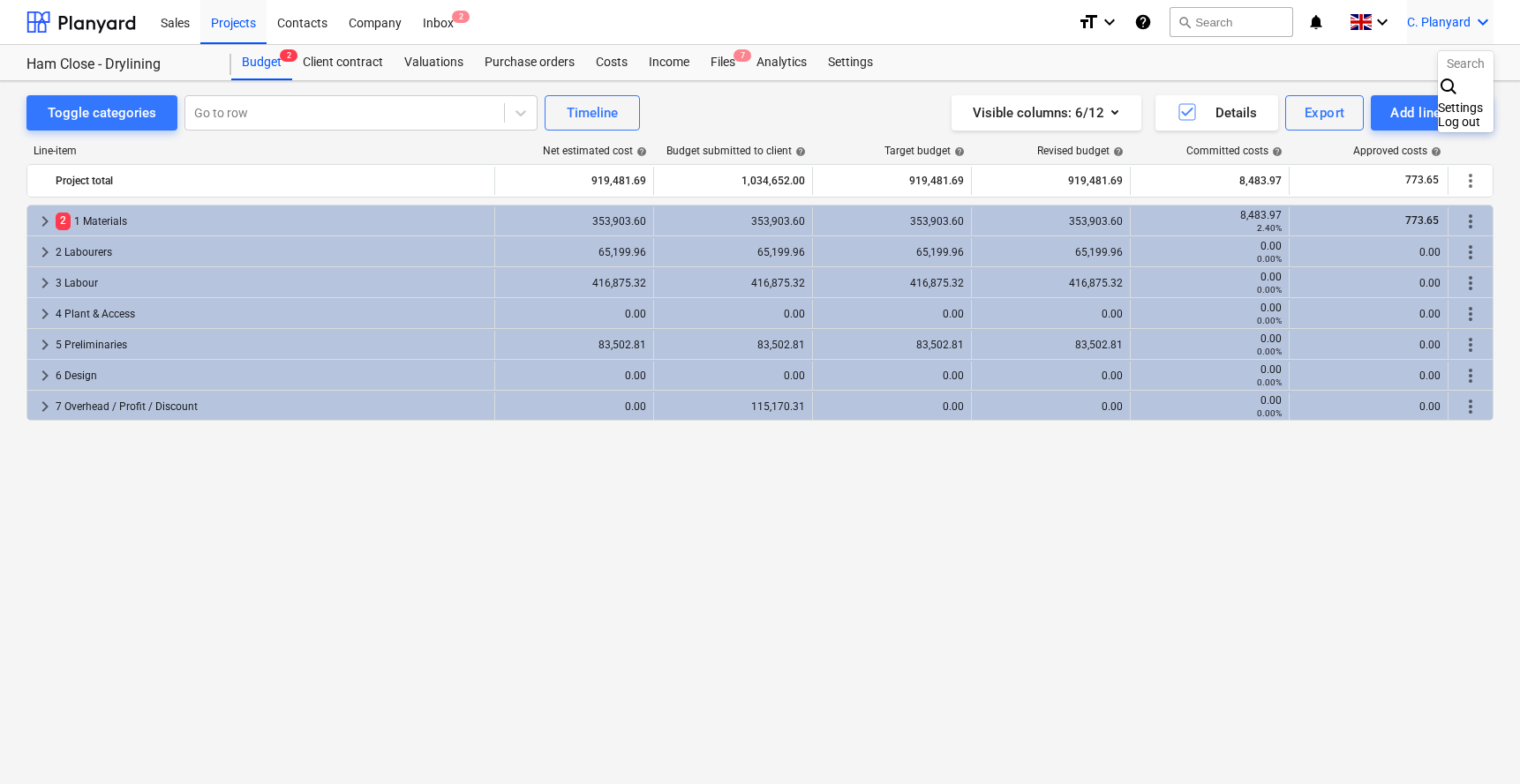
click at [1437, 115] on div "Log out" at bounding box center [1465, 122] width 56 height 14
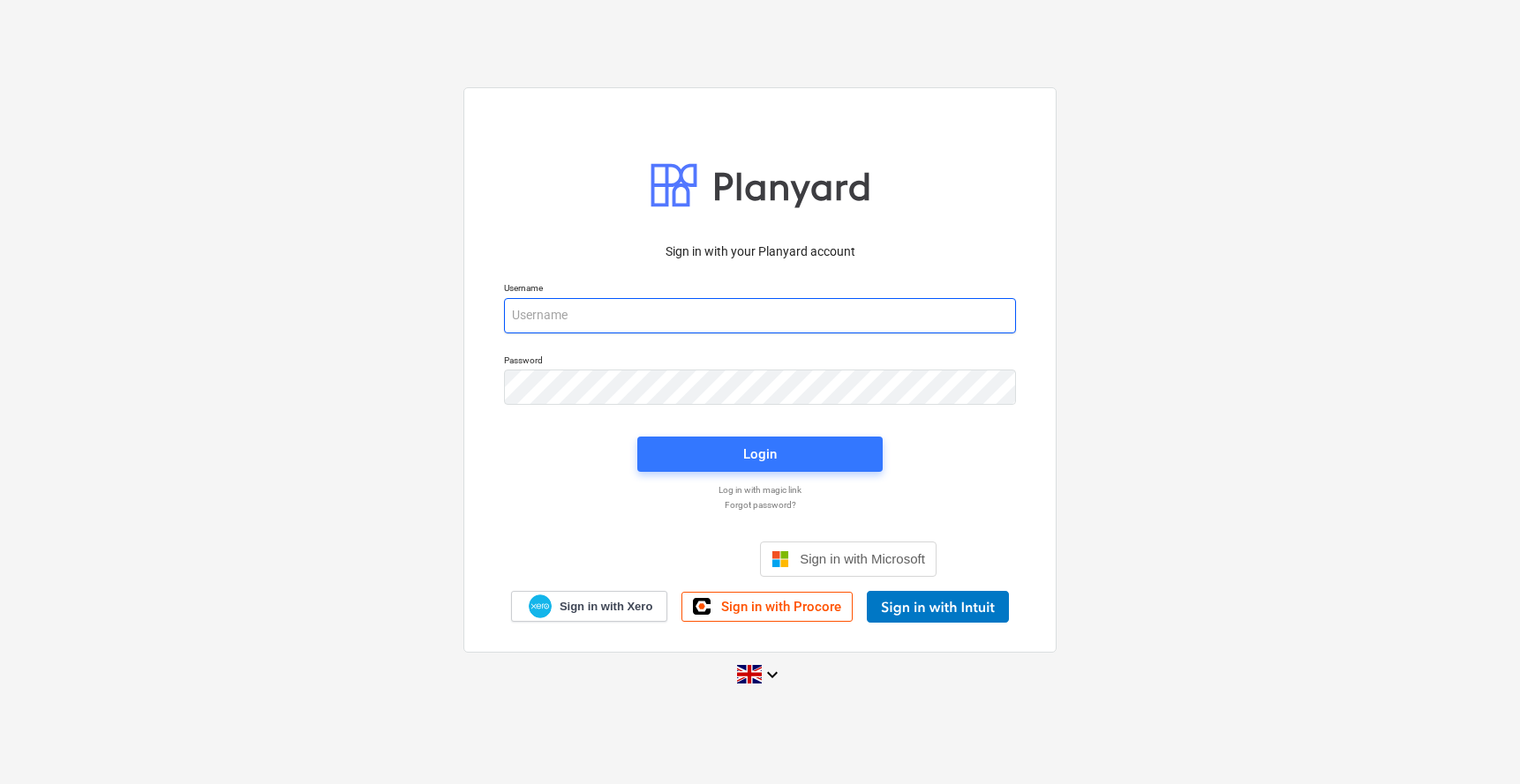
click at [582, 310] on input "email" at bounding box center [760, 315] width 512 height 35
type input "[PERSON_NAME][EMAIL_ADDRESS][DOMAIN_NAME]"
click at [712, 431] on div "Login" at bounding box center [760, 454] width 267 height 57
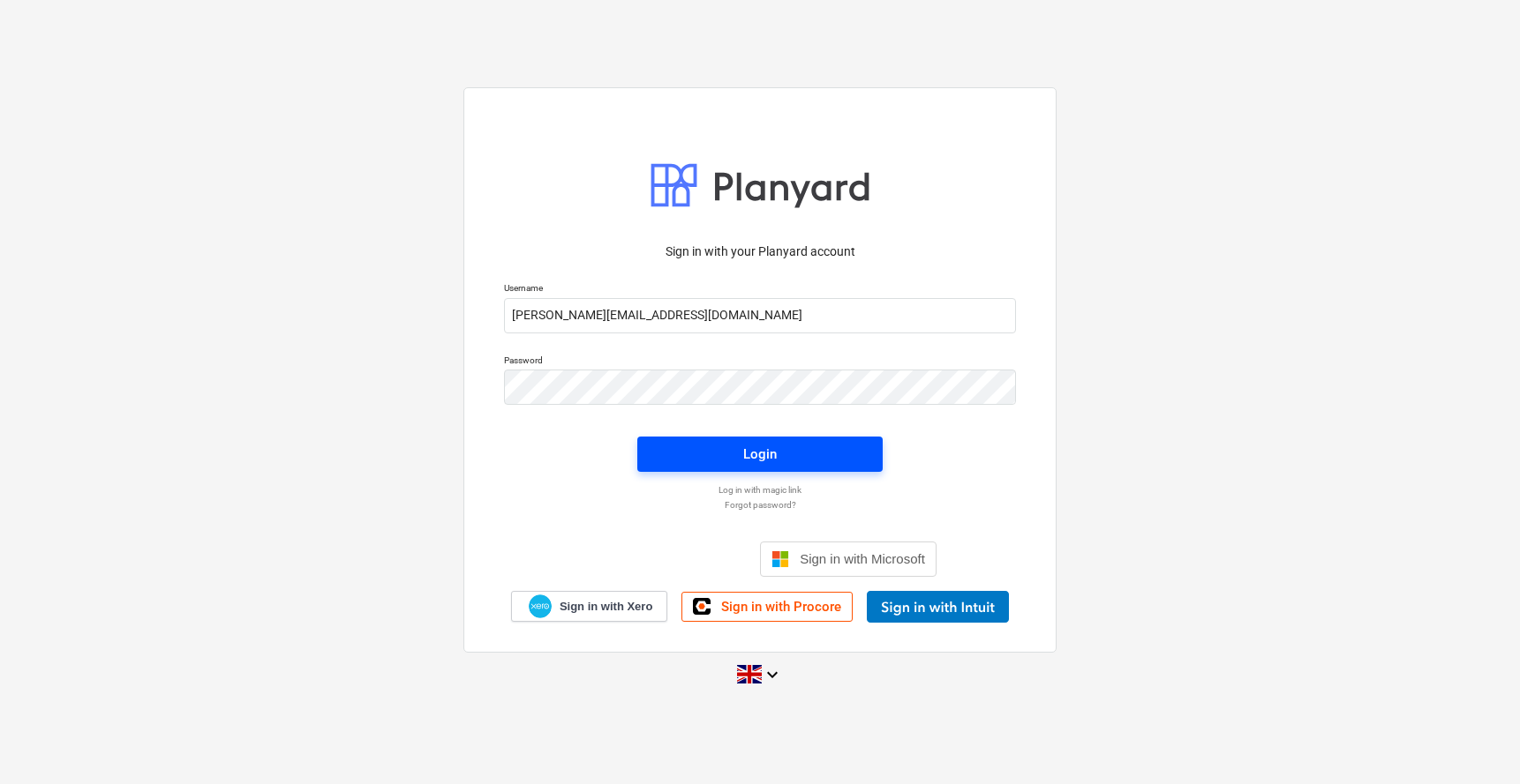
click at [697, 452] on span "Login" at bounding box center [760, 454] width 203 height 23
